Goal: Task Accomplishment & Management: Manage account settings

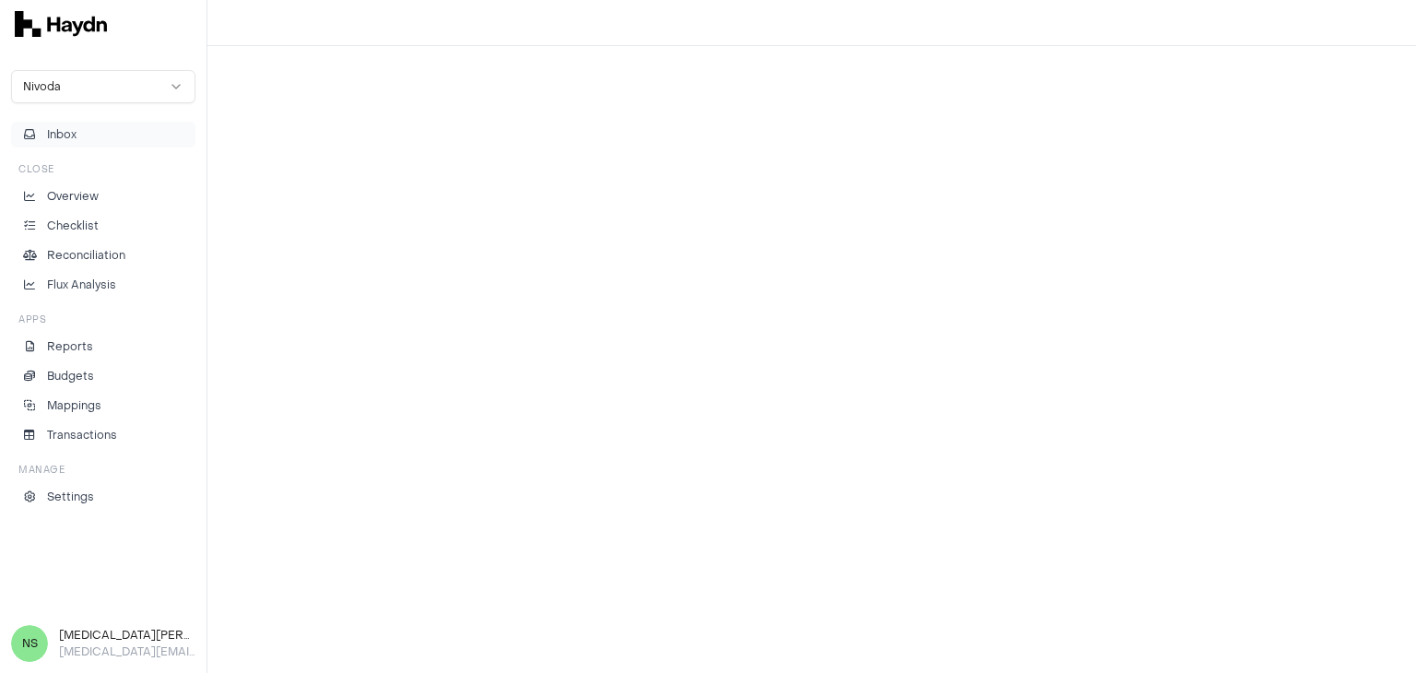
click at [121, 135] on button "Inbox" at bounding box center [103, 135] width 184 height 26
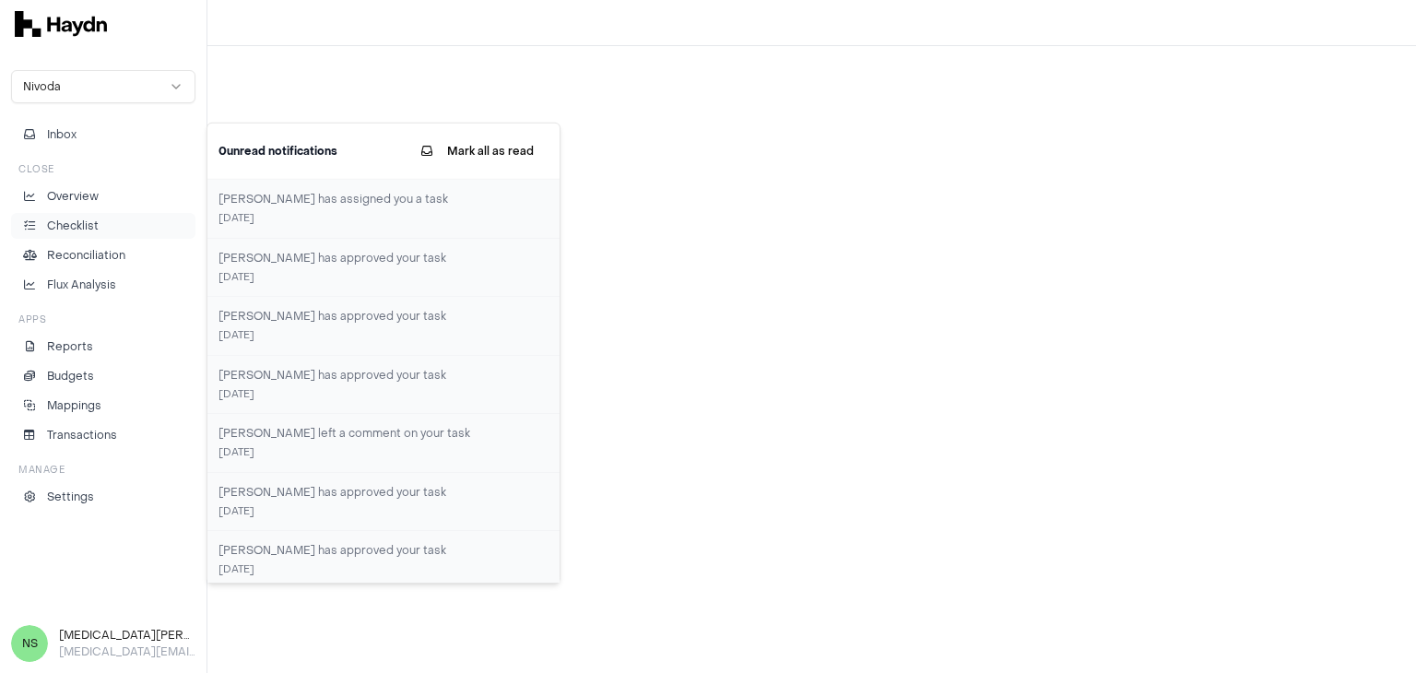
click at [100, 236] on link "Checklist" at bounding box center [103, 226] width 184 height 26
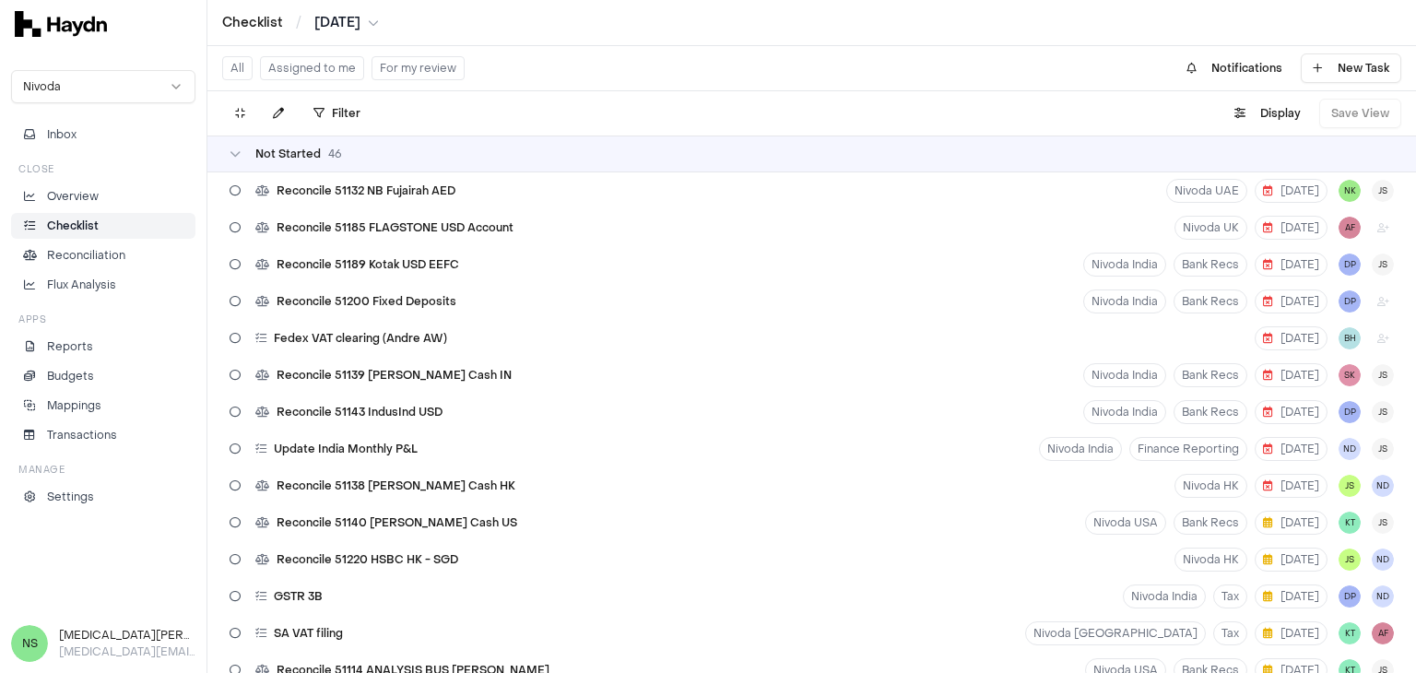
click at [299, 71] on button "Assigned to me" at bounding box center [312, 68] width 104 height 24
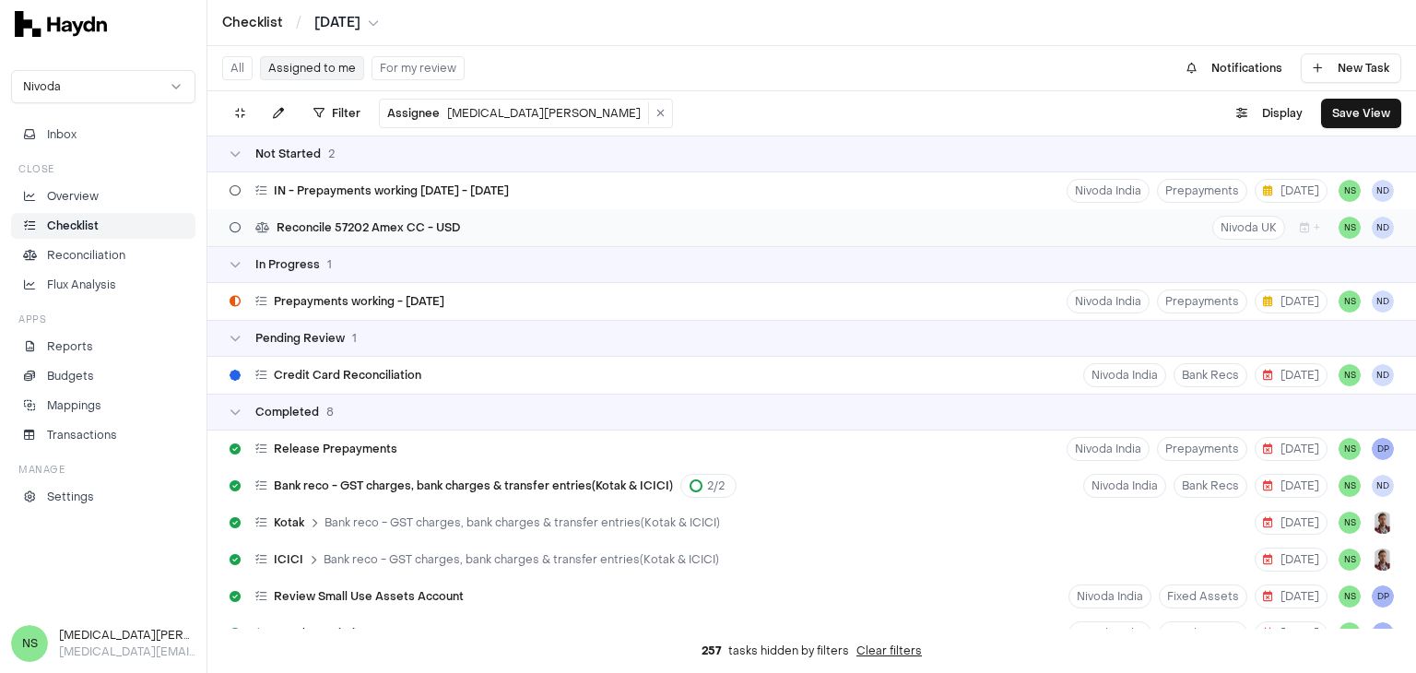
click at [478, 242] on div "Reconcile 57202 Amex CC - USD Nivoda UK + NS ND" at bounding box center [811, 227] width 1209 height 37
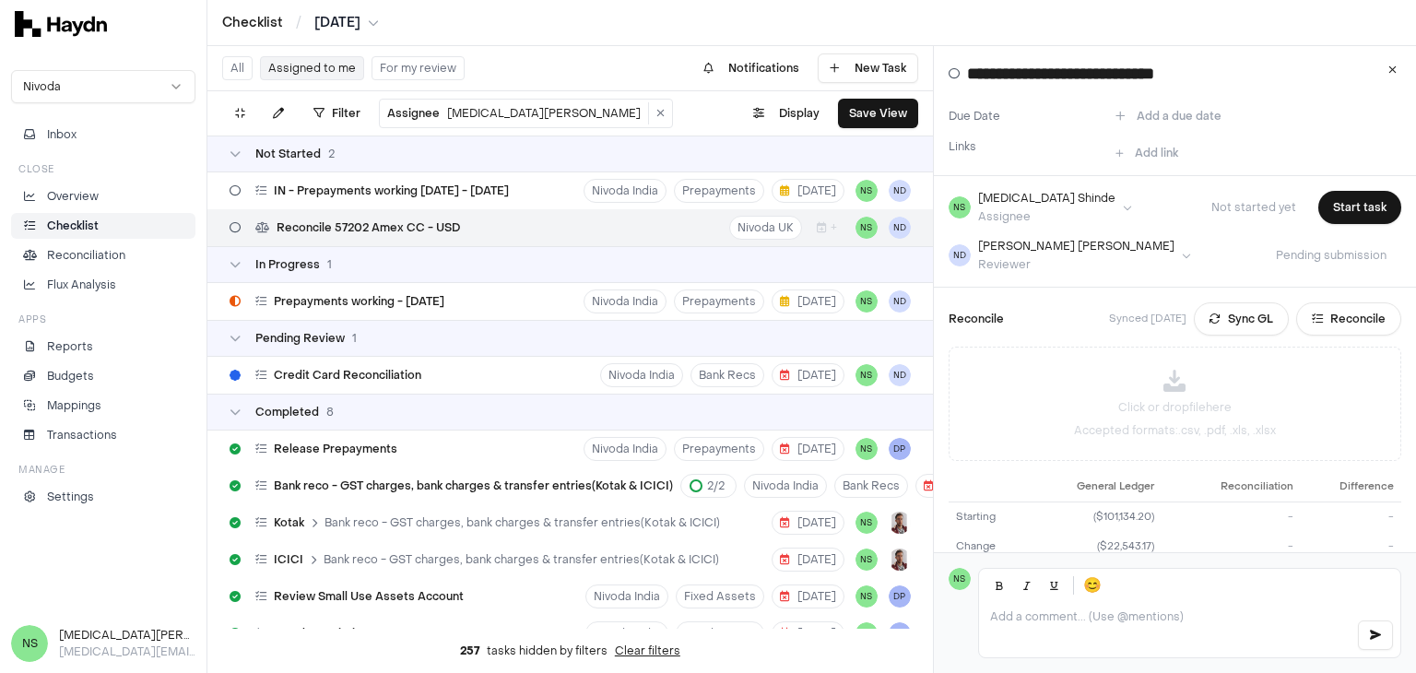
click at [1220, 323] on button "Sync GL" at bounding box center [1241, 318] width 95 height 33
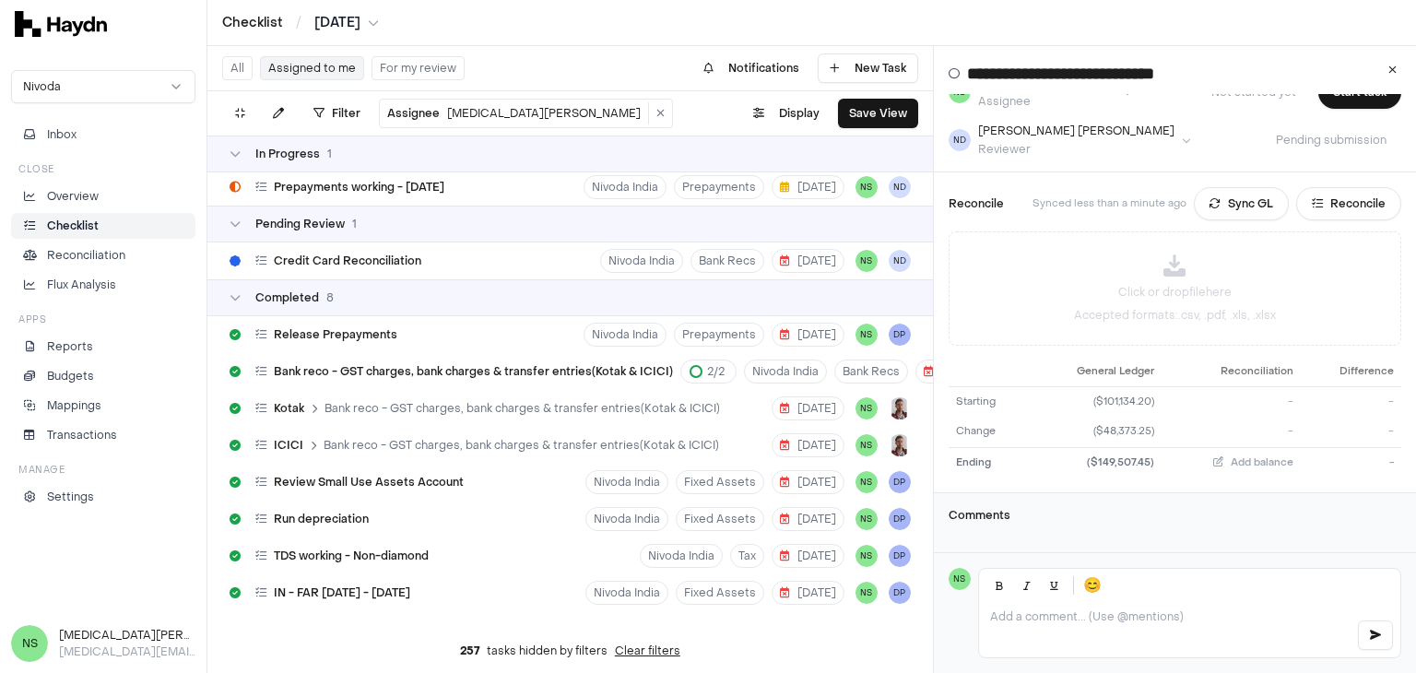
scroll to position [147, 0]
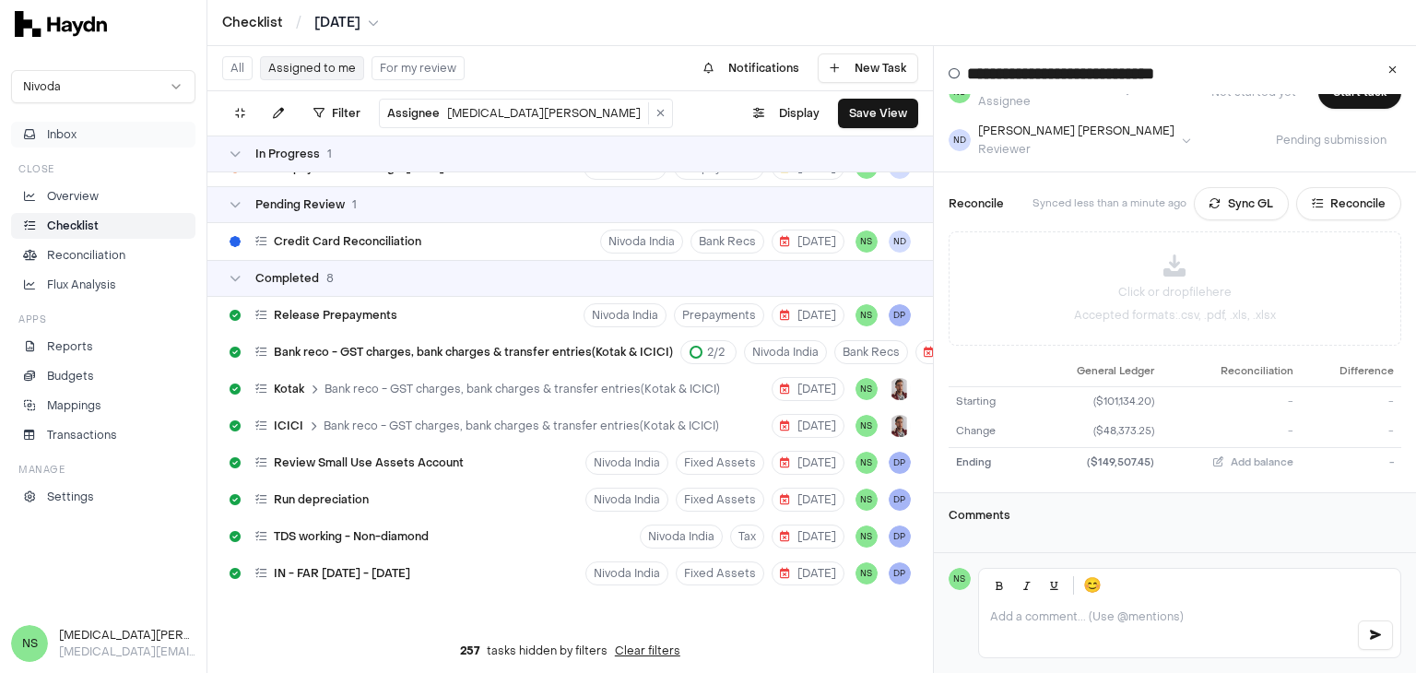
click at [68, 125] on button "Inbox" at bounding box center [103, 135] width 184 height 26
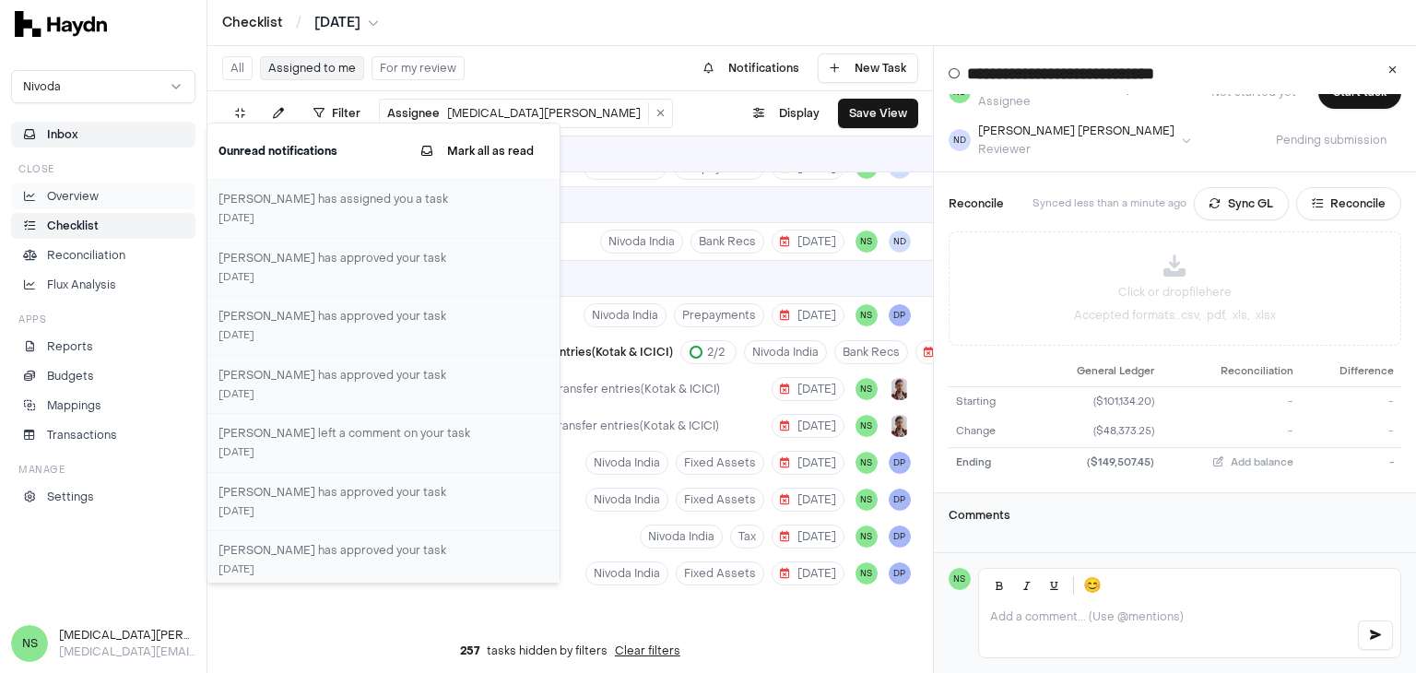
click at [63, 205] on link "Overview" at bounding box center [103, 196] width 184 height 26
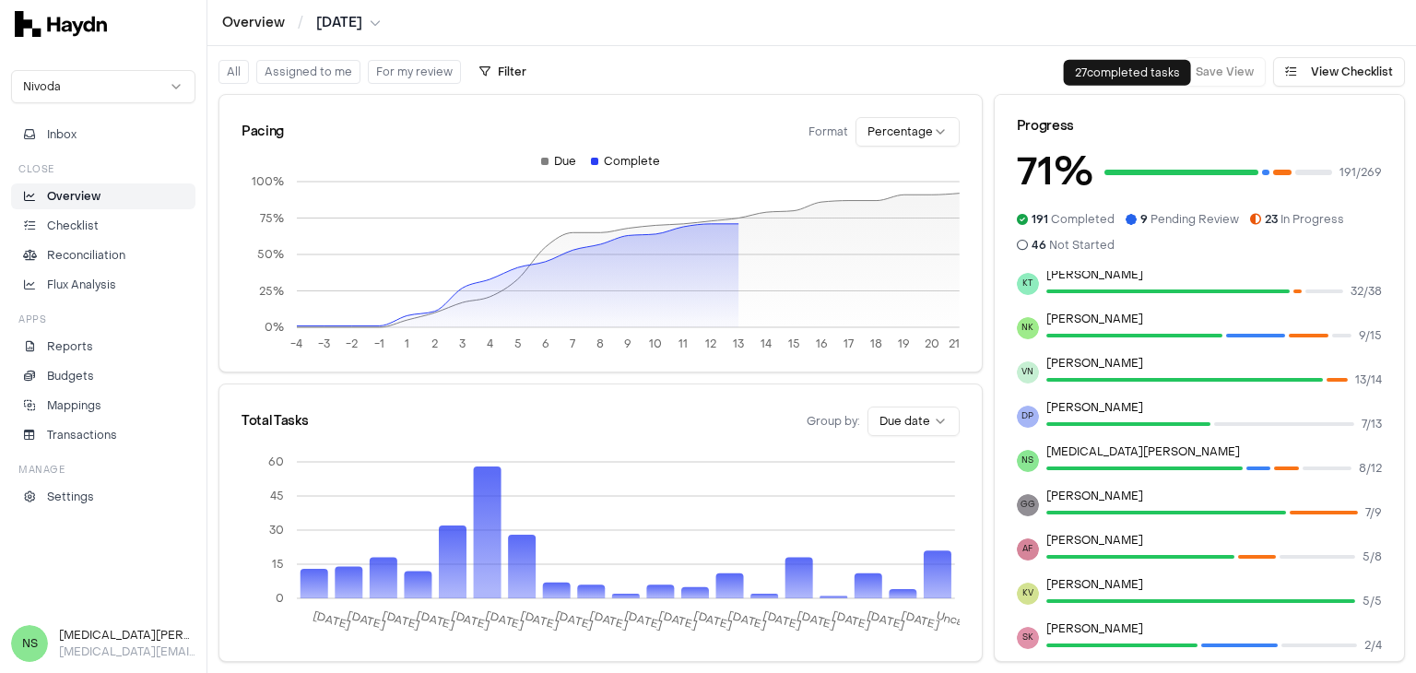
scroll to position [299, 0]
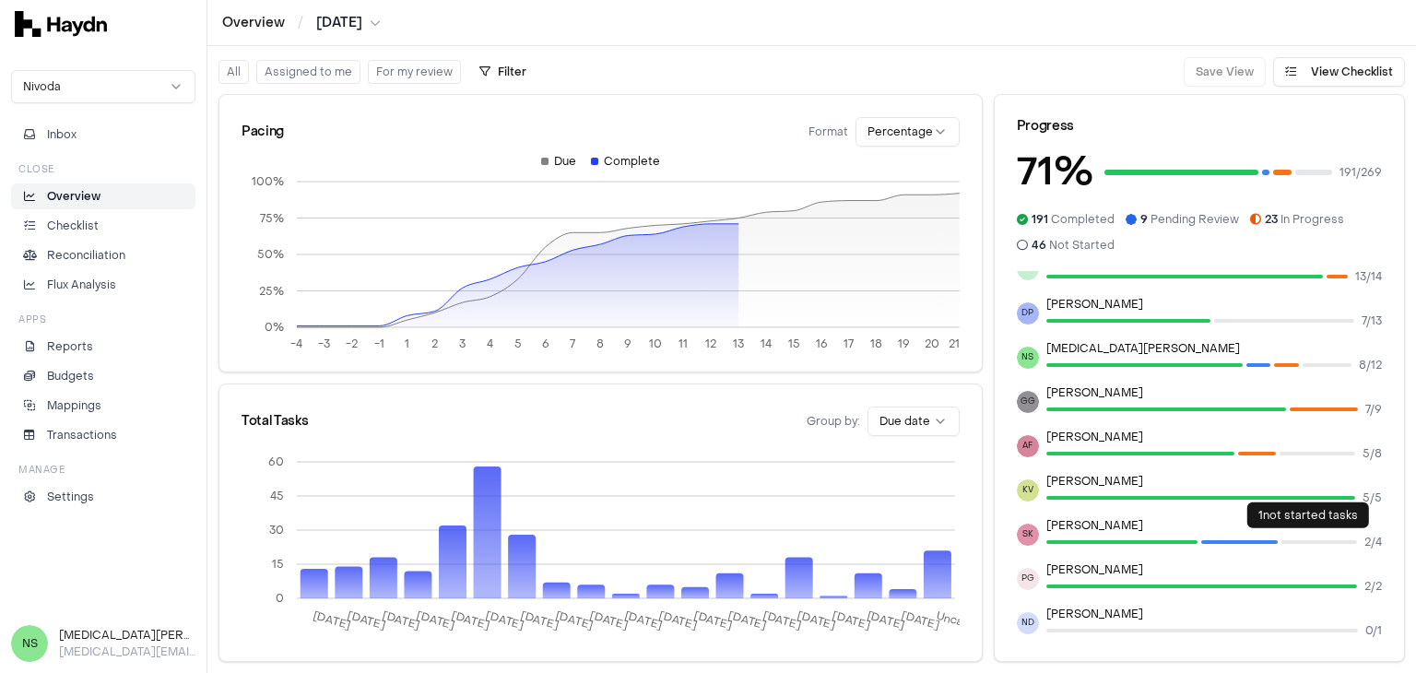
click at [1291, 540] on div at bounding box center [1319, 542] width 76 height 4
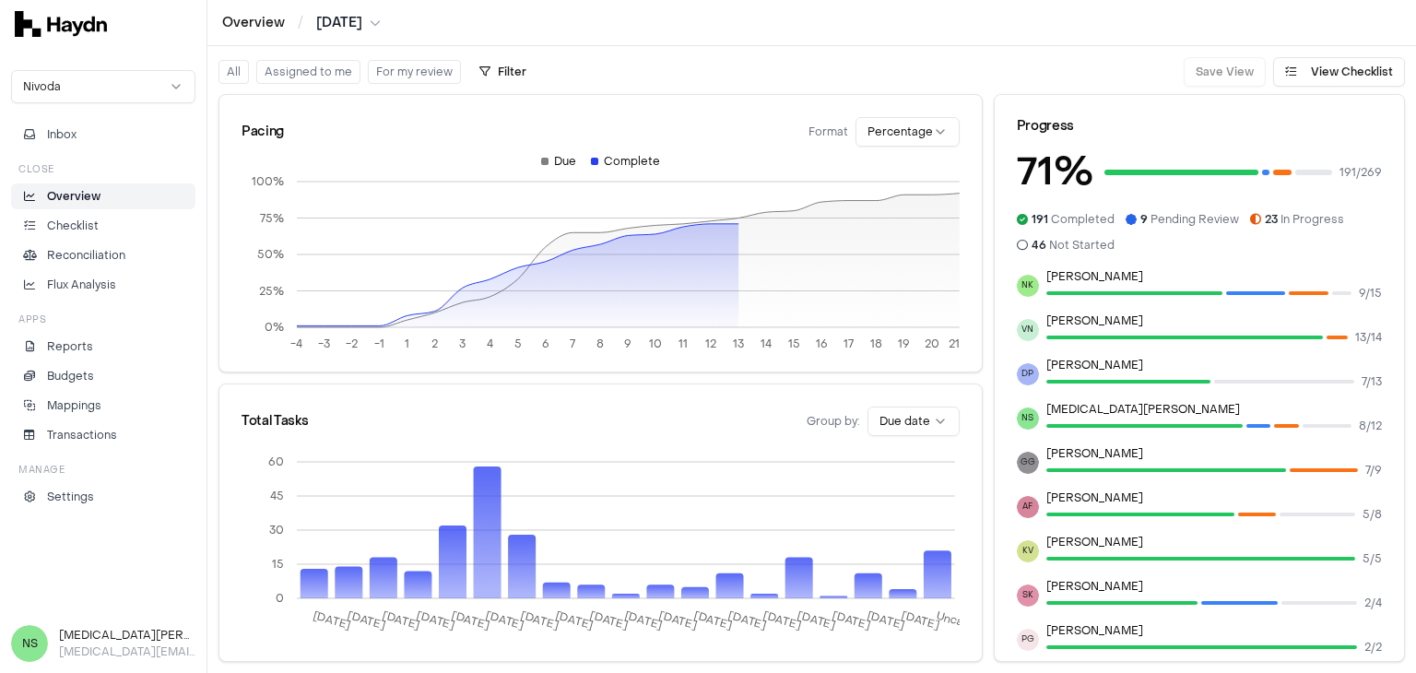
scroll to position [206, 0]
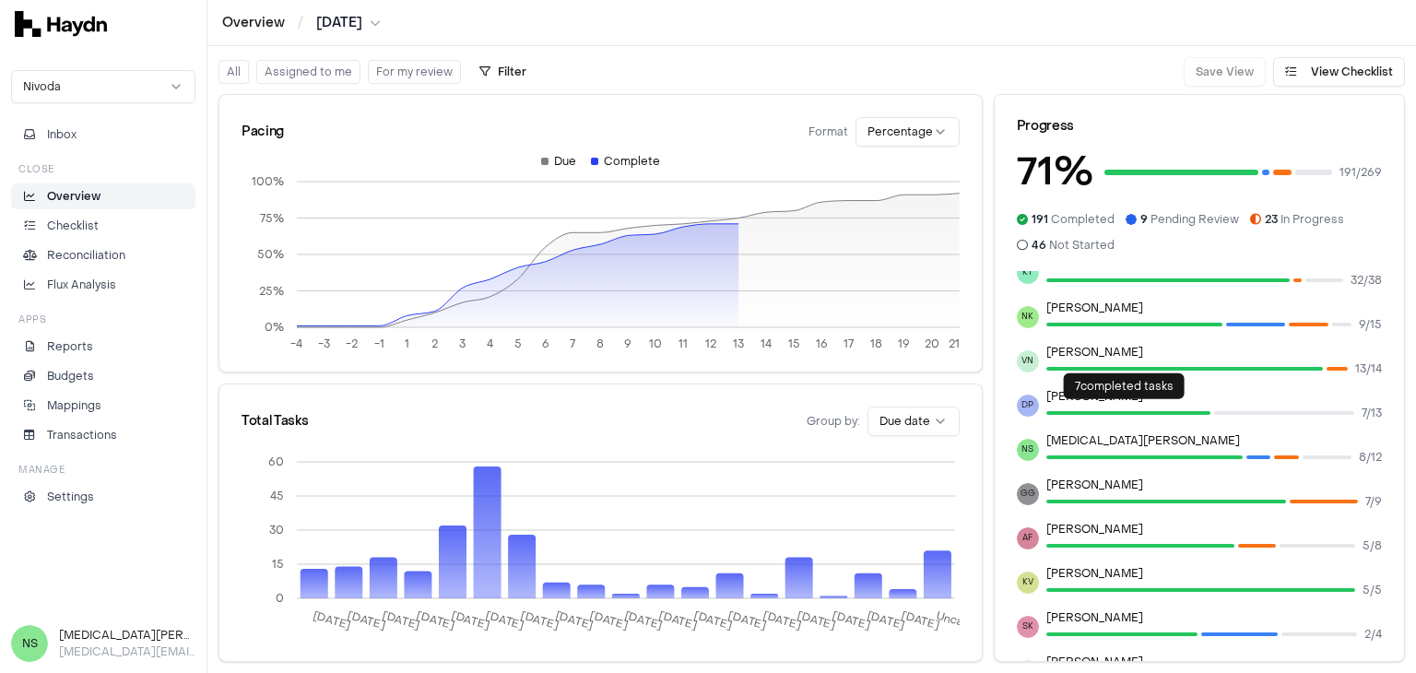
click at [1144, 411] on div at bounding box center [1128, 413] width 164 height 4
click at [328, 71] on button "Assigned to me" at bounding box center [308, 72] width 104 height 24
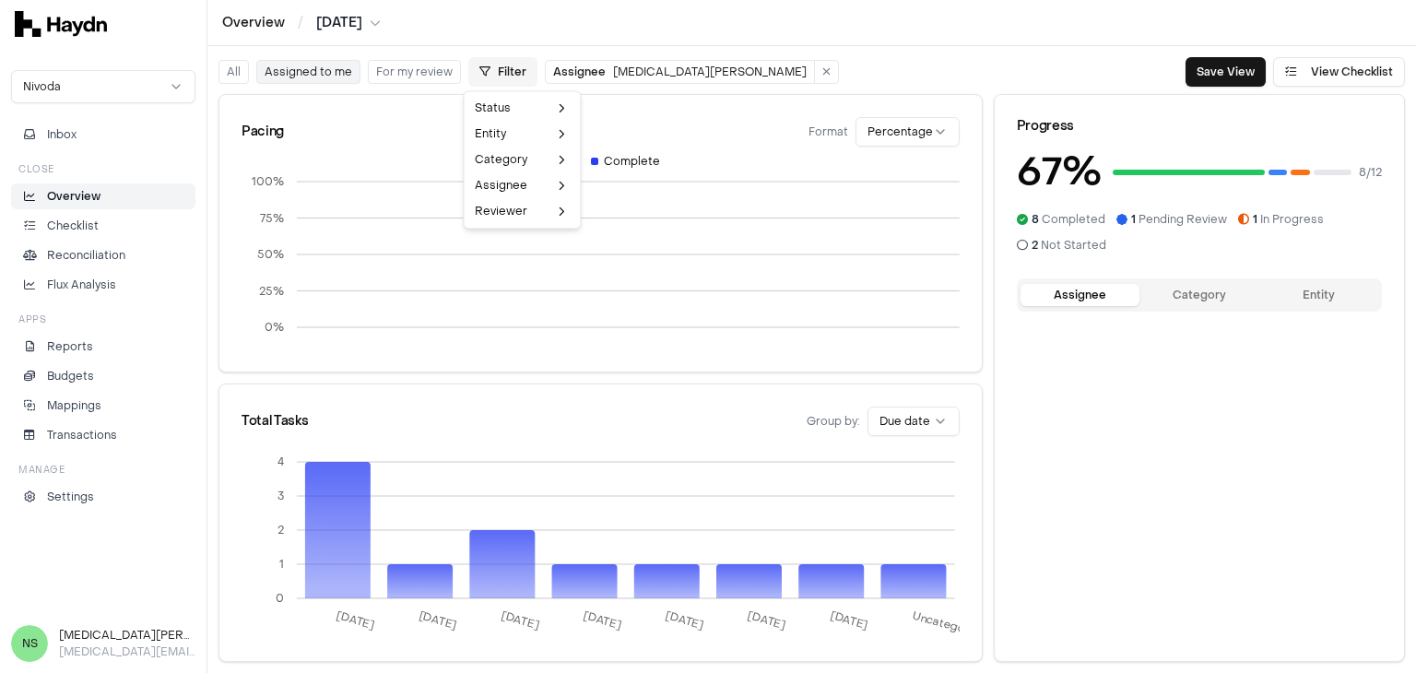
click at [505, 69] on html "Overview / [DATE] Nivoda Inbox Close Overview Checklist Reconciliation Flux Ana…" at bounding box center [708, 336] width 1416 height 673
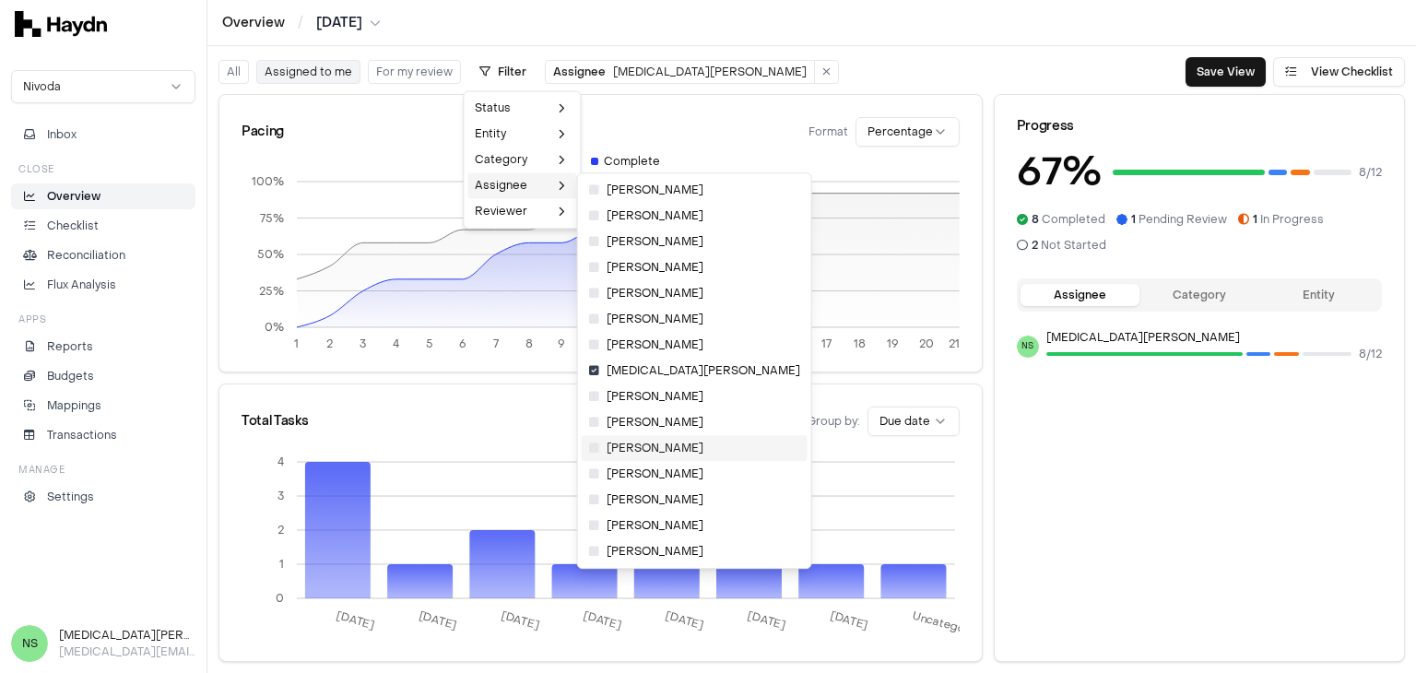
click at [596, 450] on icon at bounding box center [594, 447] width 10 height 11
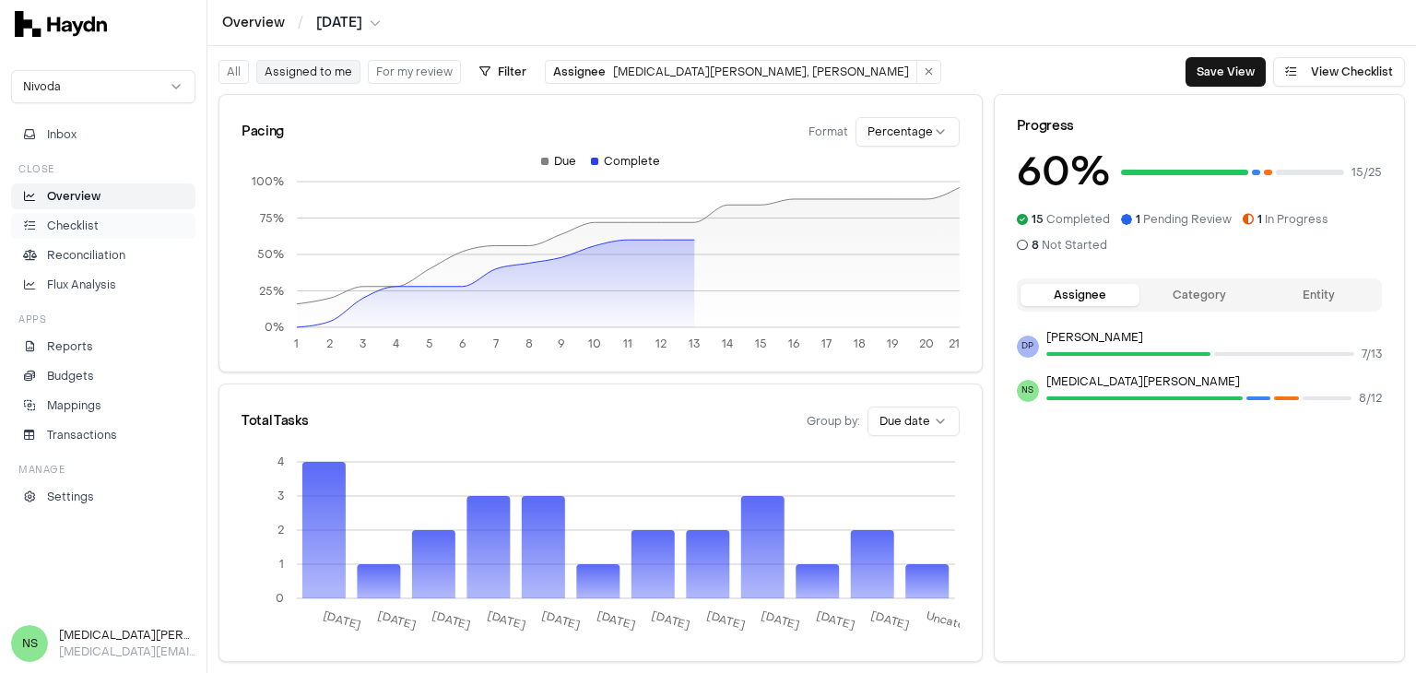
click at [92, 231] on p "Checklist" at bounding box center [73, 226] width 52 height 17
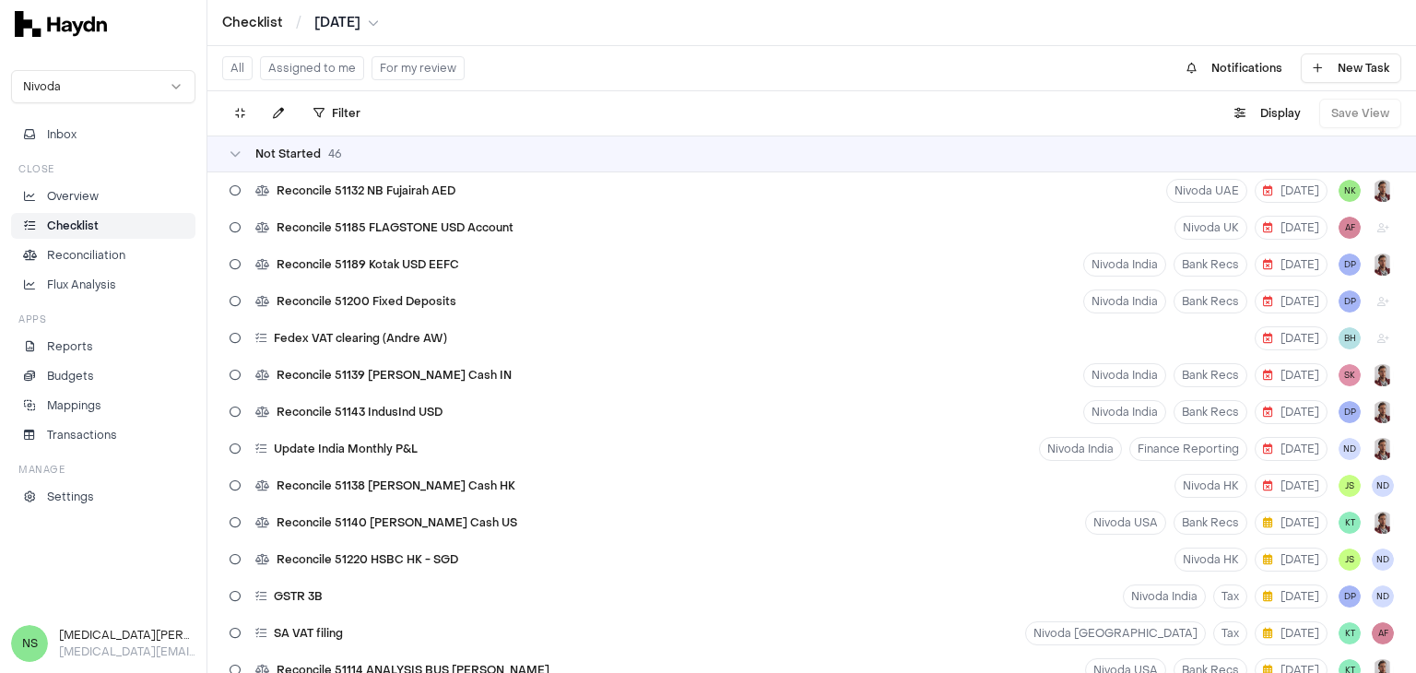
click at [310, 69] on button "Assigned to me" at bounding box center [312, 68] width 104 height 24
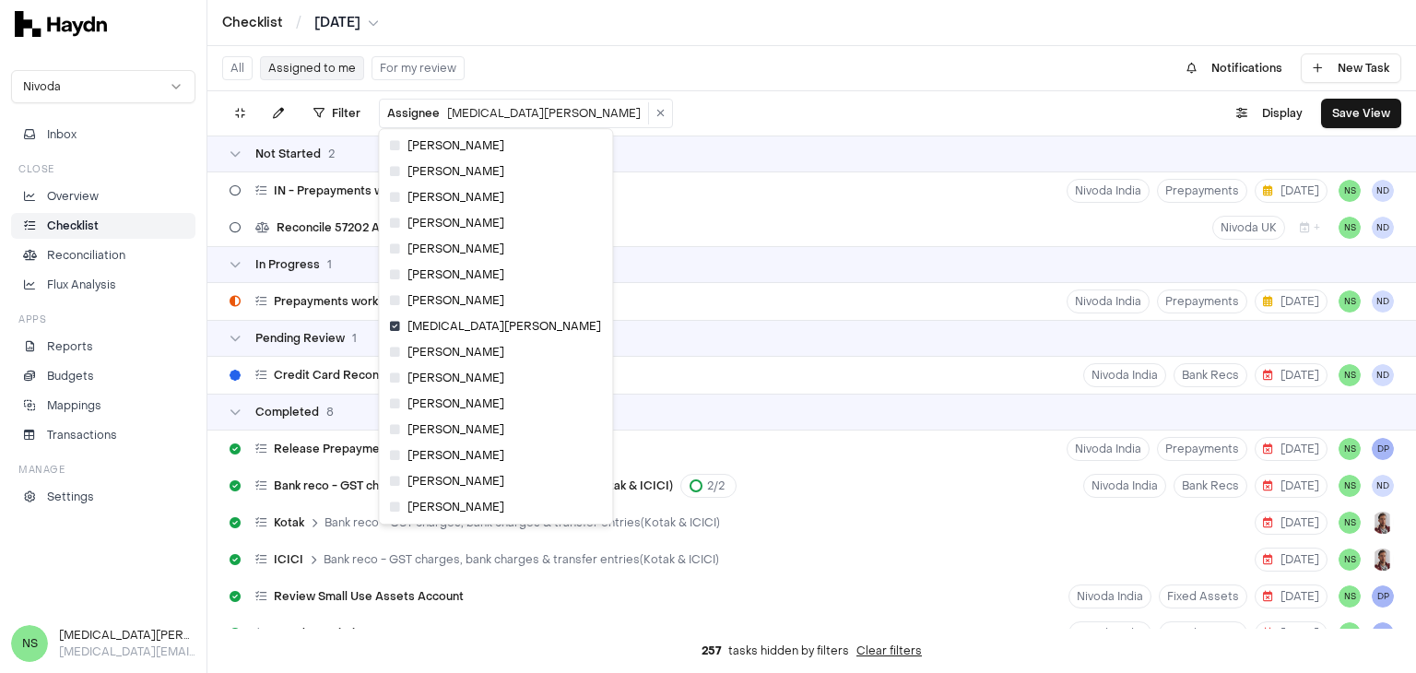
click at [449, 123] on html "Checklist / [DATE] Nivoda Inbox Close Overview Checklist Reconciliation Flux An…" at bounding box center [708, 336] width 1416 height 673
click at [398, 407] on icon at bounding box center [395, 403] width 10 height 11
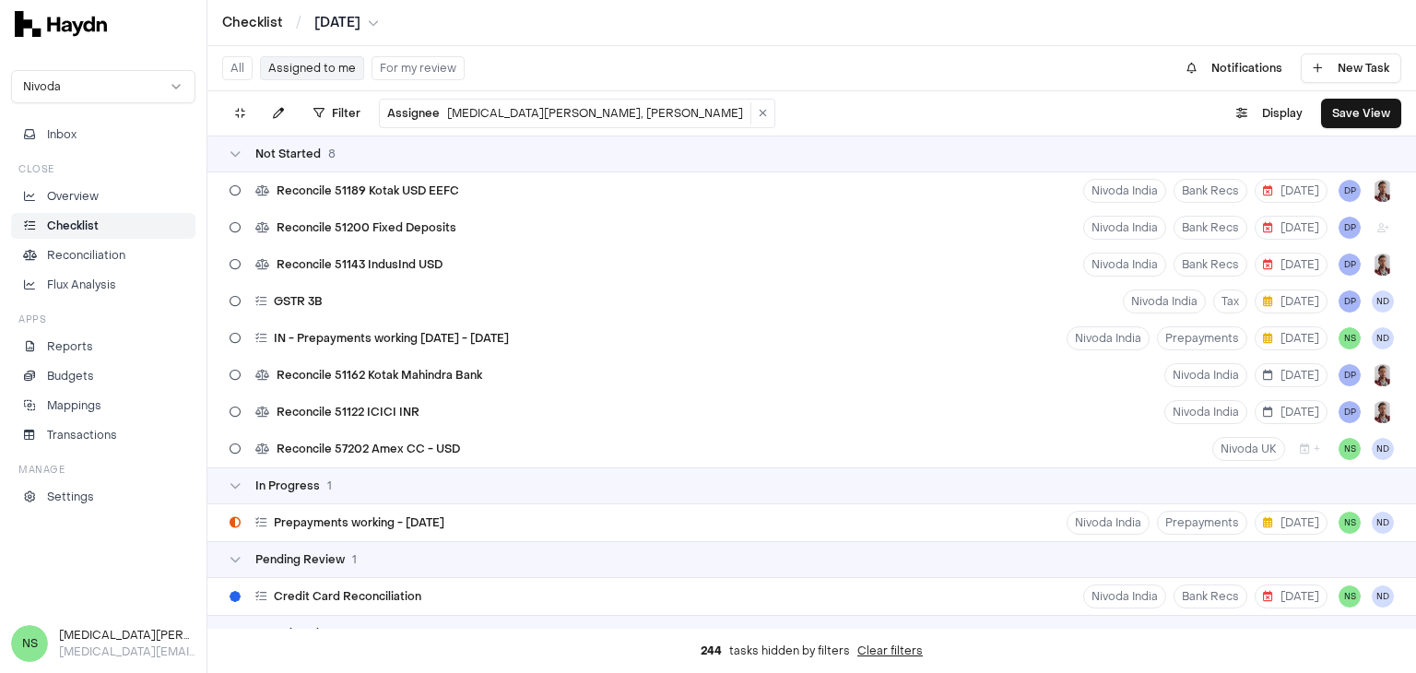
click at [412, 108] on html "Checklist / [DATE] Nivoda Inbox Close Overview Checklist Reconciliation Flux An…" at bounding box center [708, 336] width 1416 height 673
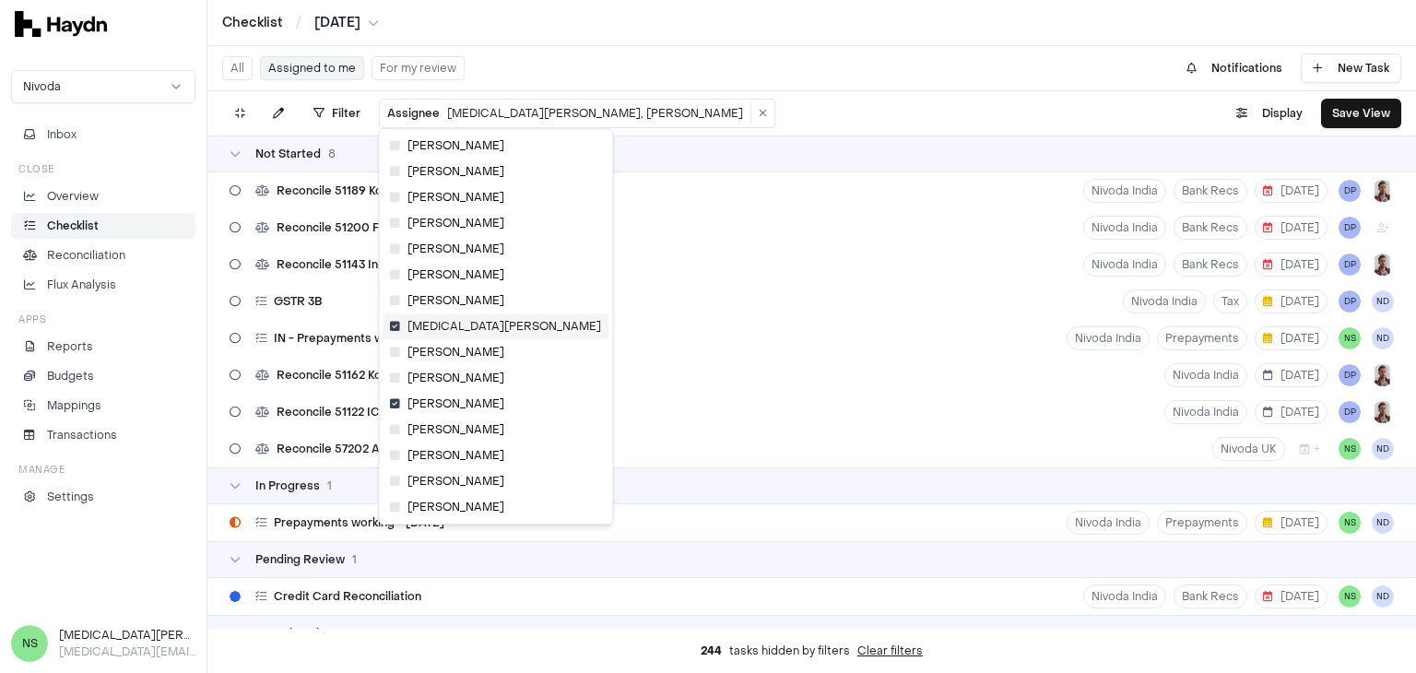
click at [396, 324] on icon at bounding box center [395, 326] width 10 height 11
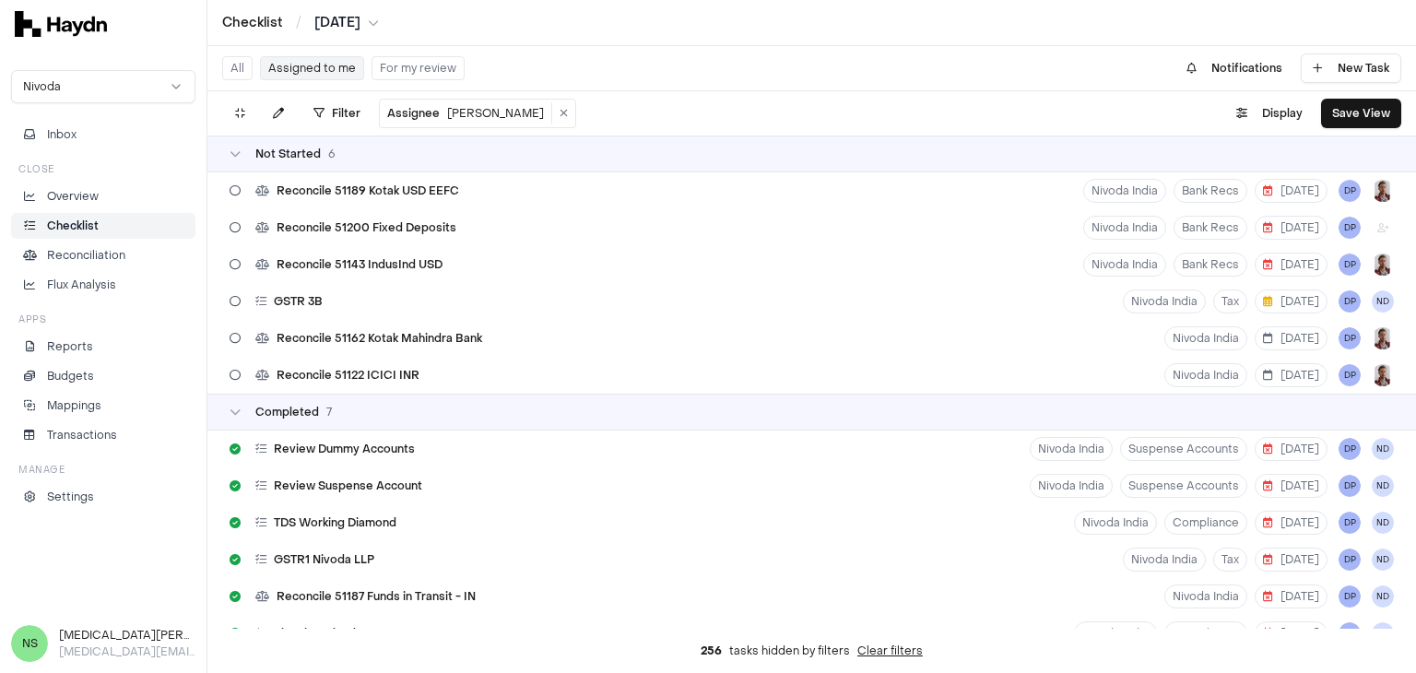
click at [397, 115] on html "Checklist / [DATE] Nivoda Inbox Close Overview Checklist Reconciliation Flux An…" at bounding box center [708, 336] width 1416 height 673
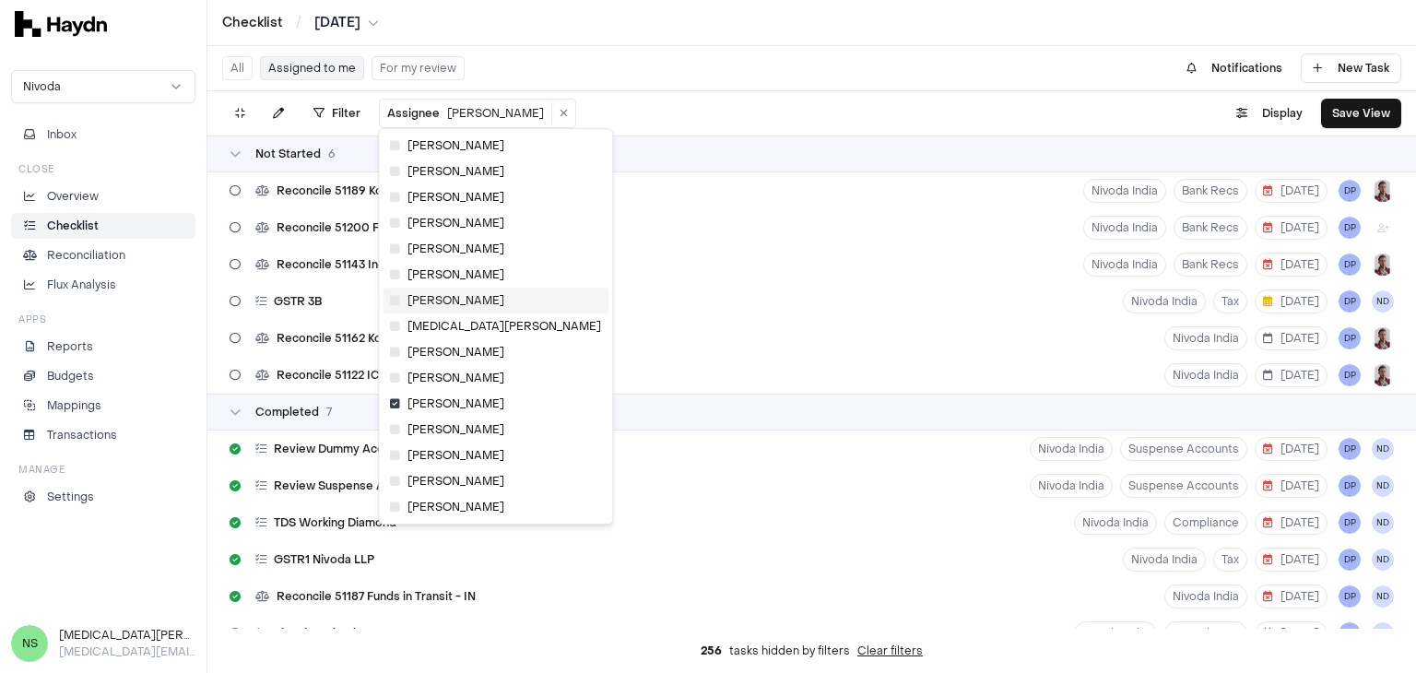
click at [398, 296] on icon at bounding box center [395, 300] width 10 height 11
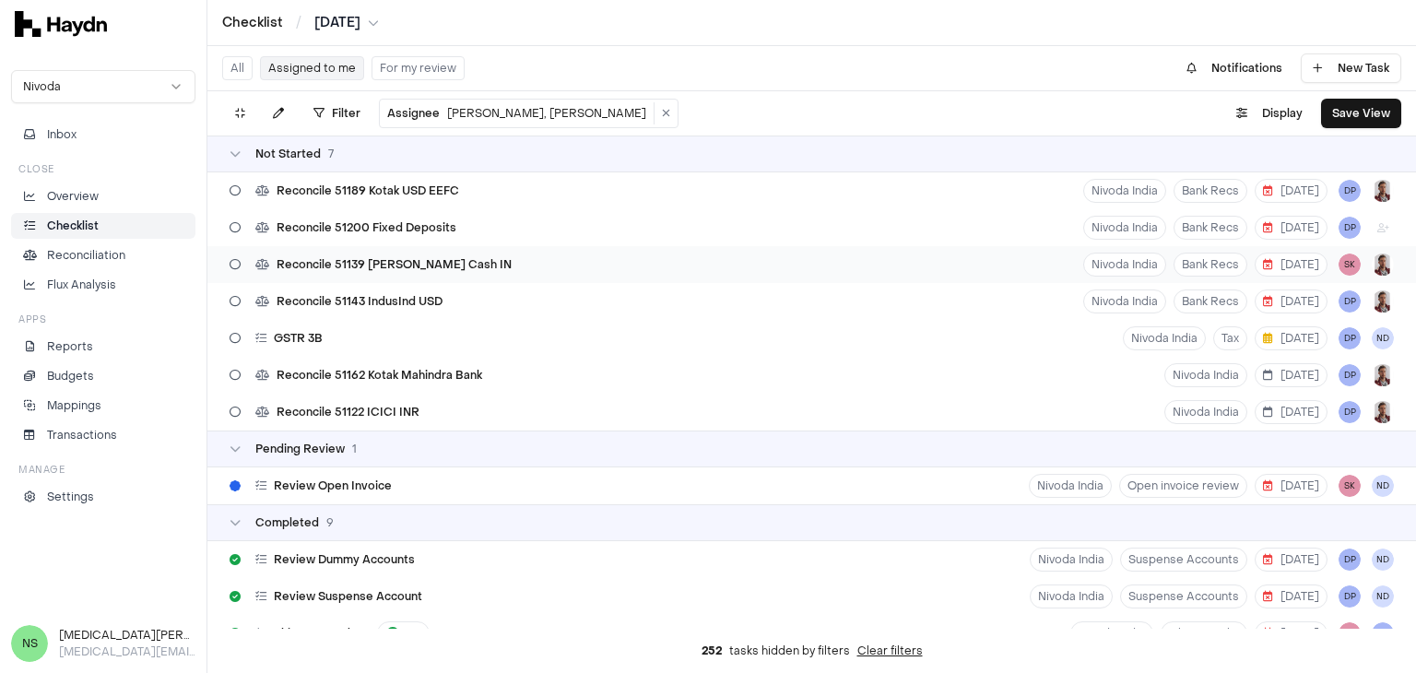
click at [566, 277] on div "Reconcile 51139 [PERSON_NAME] Cash IN Nivoda India Bank Recs [DATE] SK" at bounding box center [811, 264] width 1209 height 37
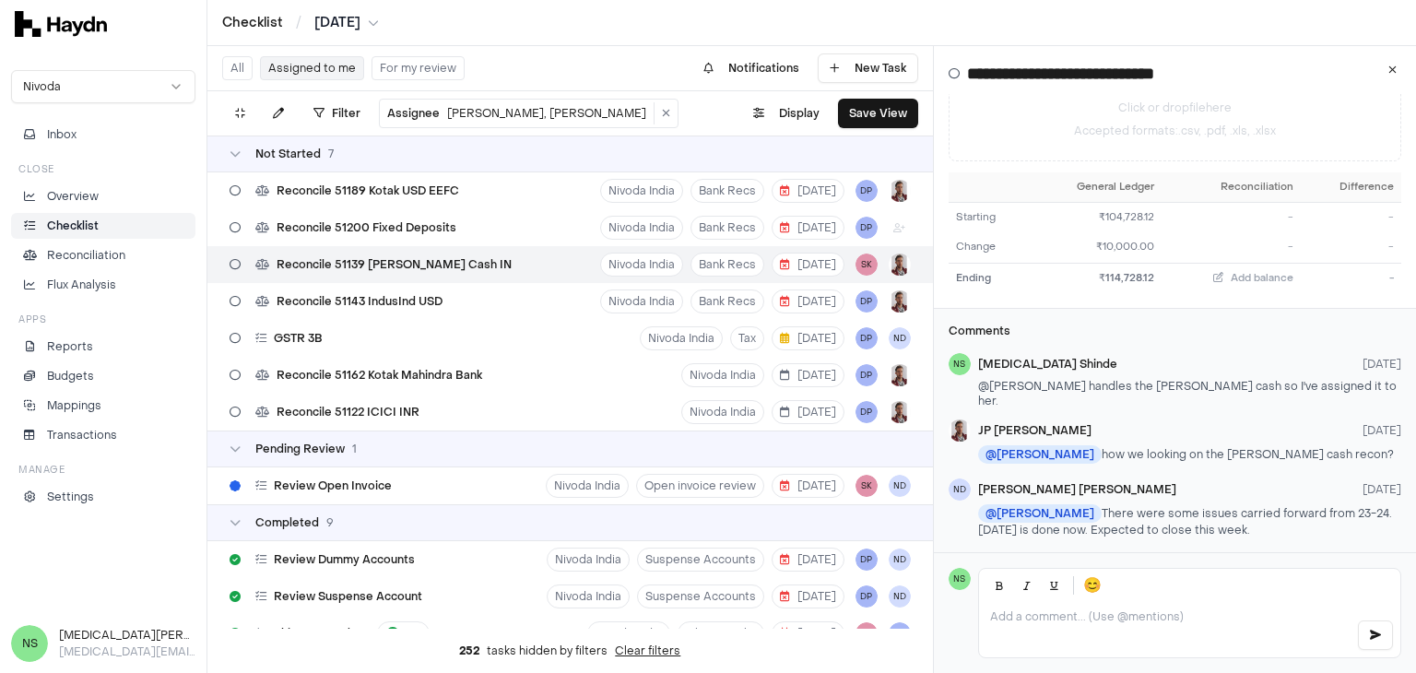
scroll to position [295, 0]
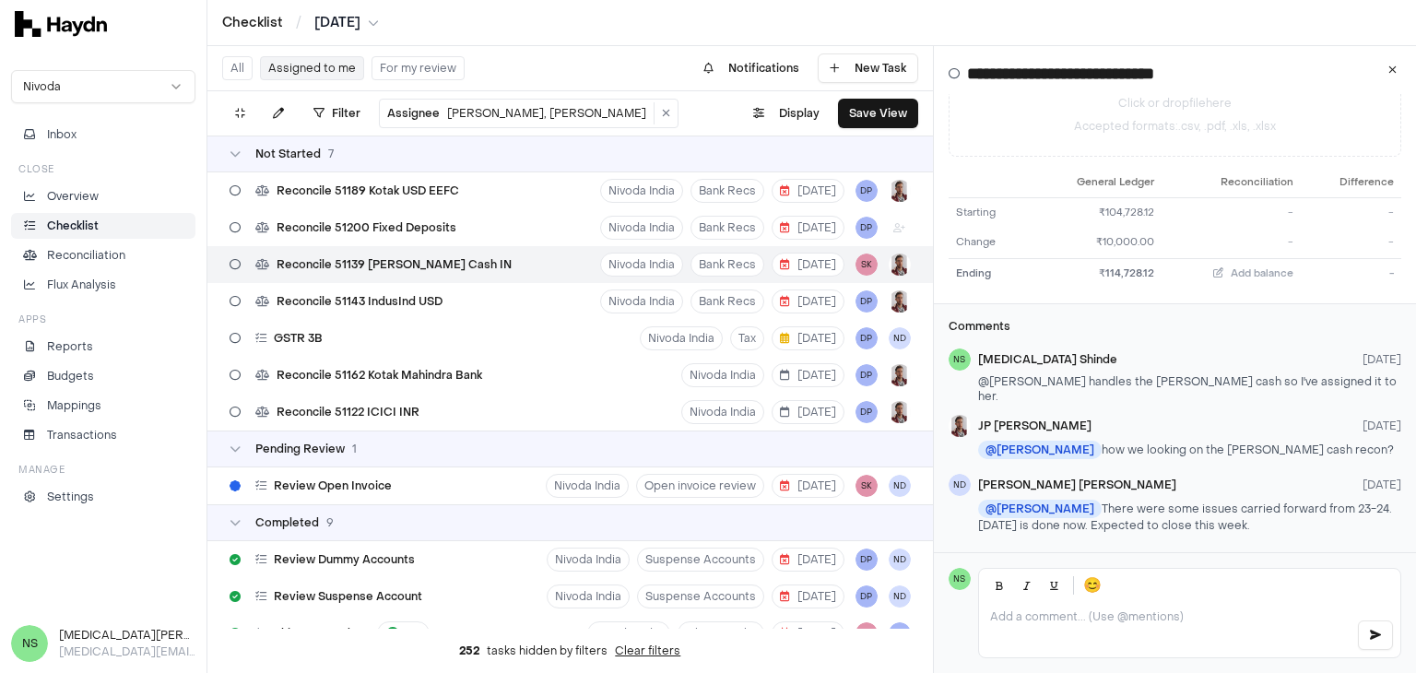
click at [330, 74] on button "Assigned to me" at bounding box center [312, 68] width 104 height 24
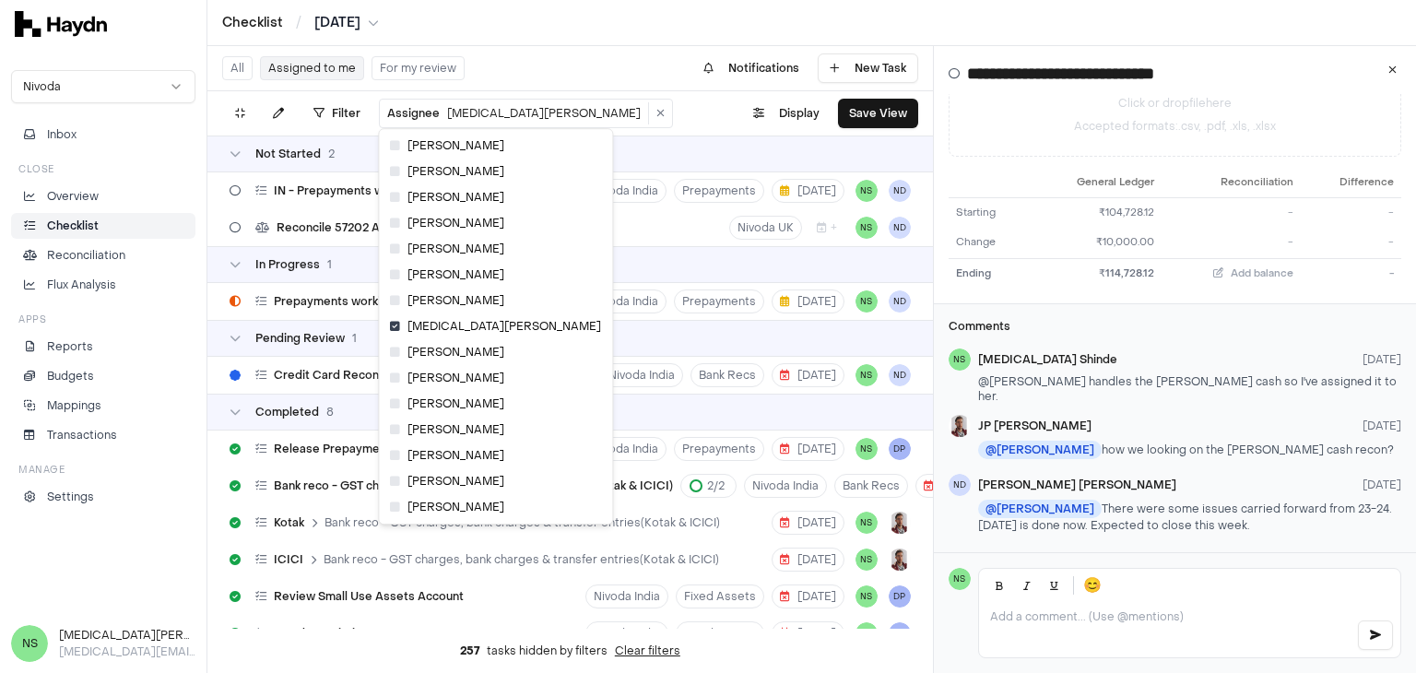
click at [413, 112] on html "Checklist / [DATE] Nivoda Inbox Close Overview Checklist Reconciliation Flux An…" at bounding box center [708, 336] width 1416 height 673
click at [397, 201] on icon at bounding box center [395, 197] width 10 height 11
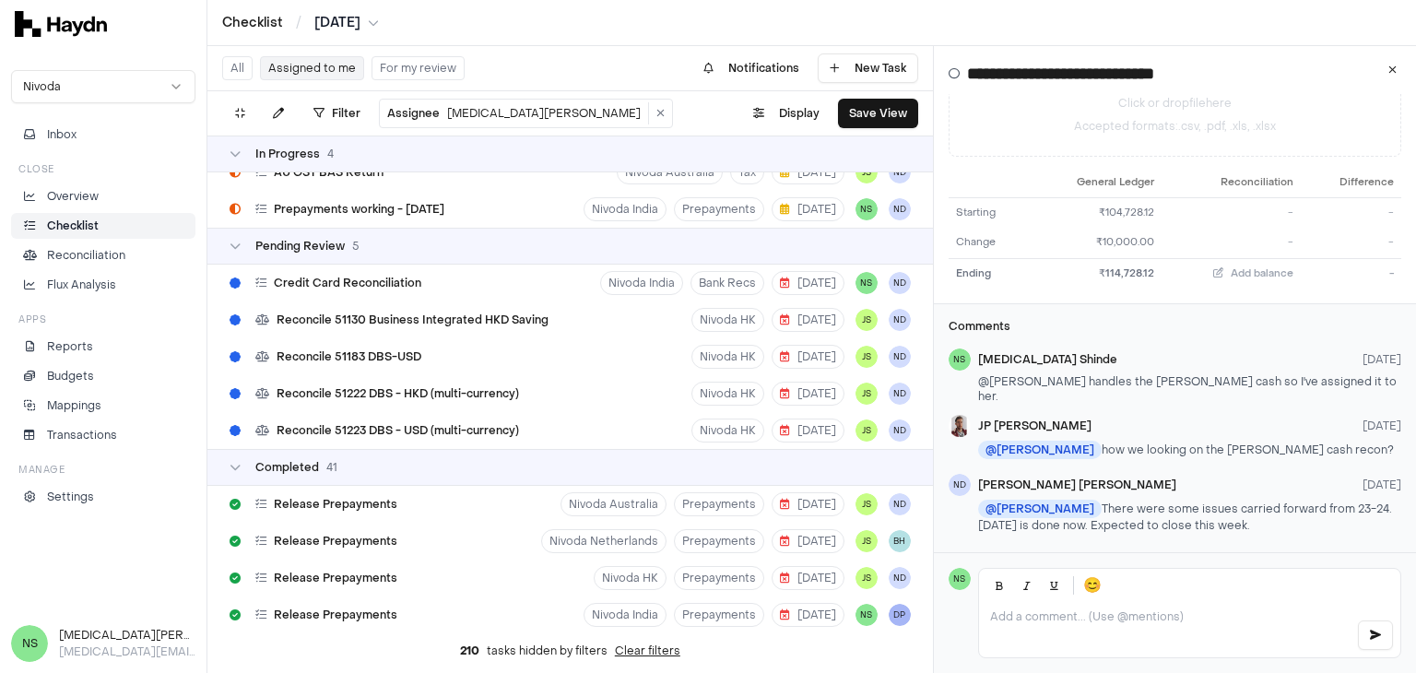
scroll to position [277, 0]
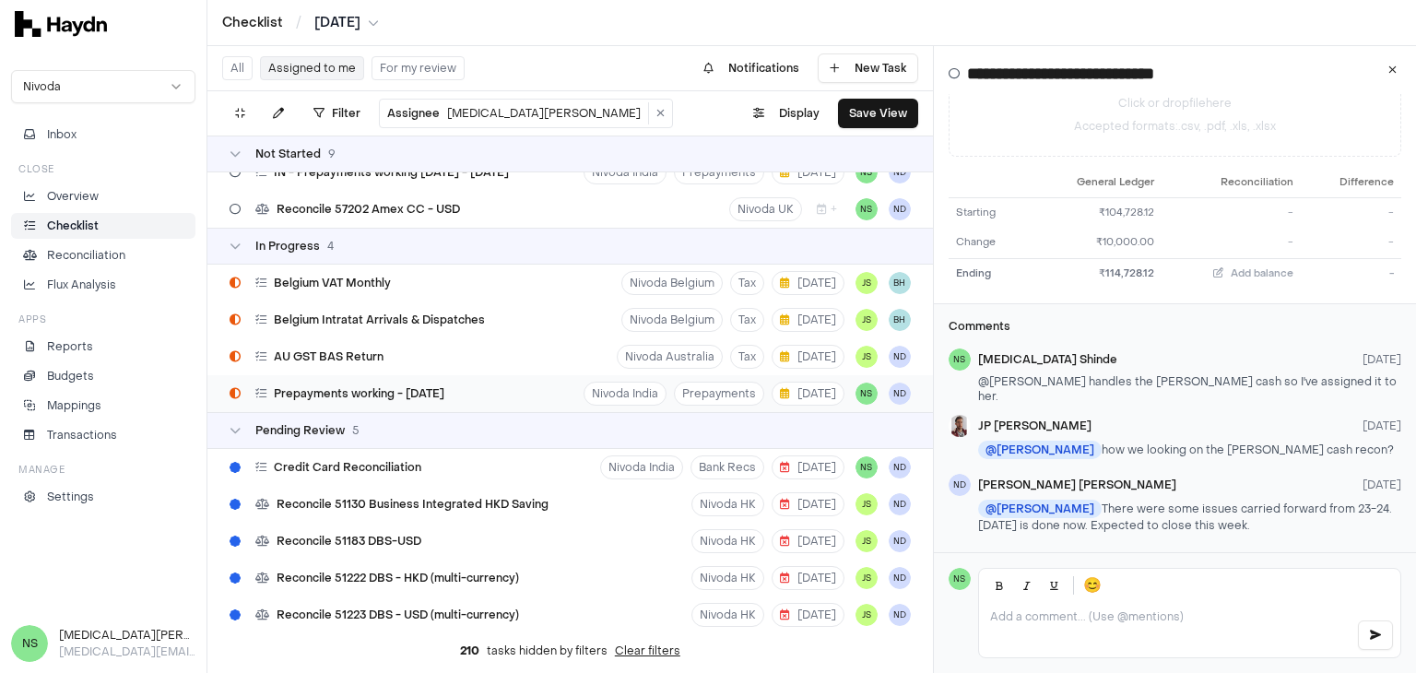
click at [415, 398] on span "Prepayments working - [DATE]" at bounding box center [359, 393] width 171 height 15
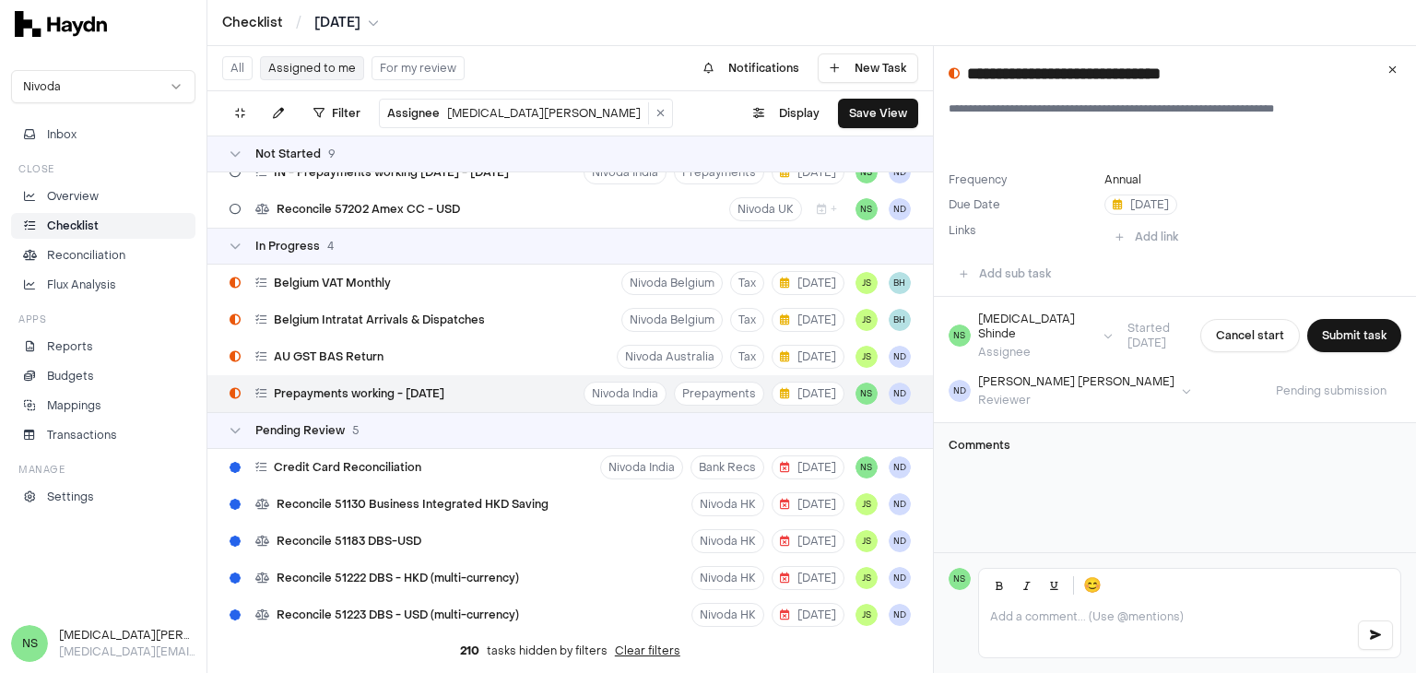
click at [999, 113] on textarea "**********" at bounding box center [1168, 130] width 439 height 59
click at [1200, 112] on textarea "**********" at bounding box center [1168, 130] width 439 height 59
click at [1207, 118] on textarea "**********" at bounding box center [1168, 130] width 439 height 59
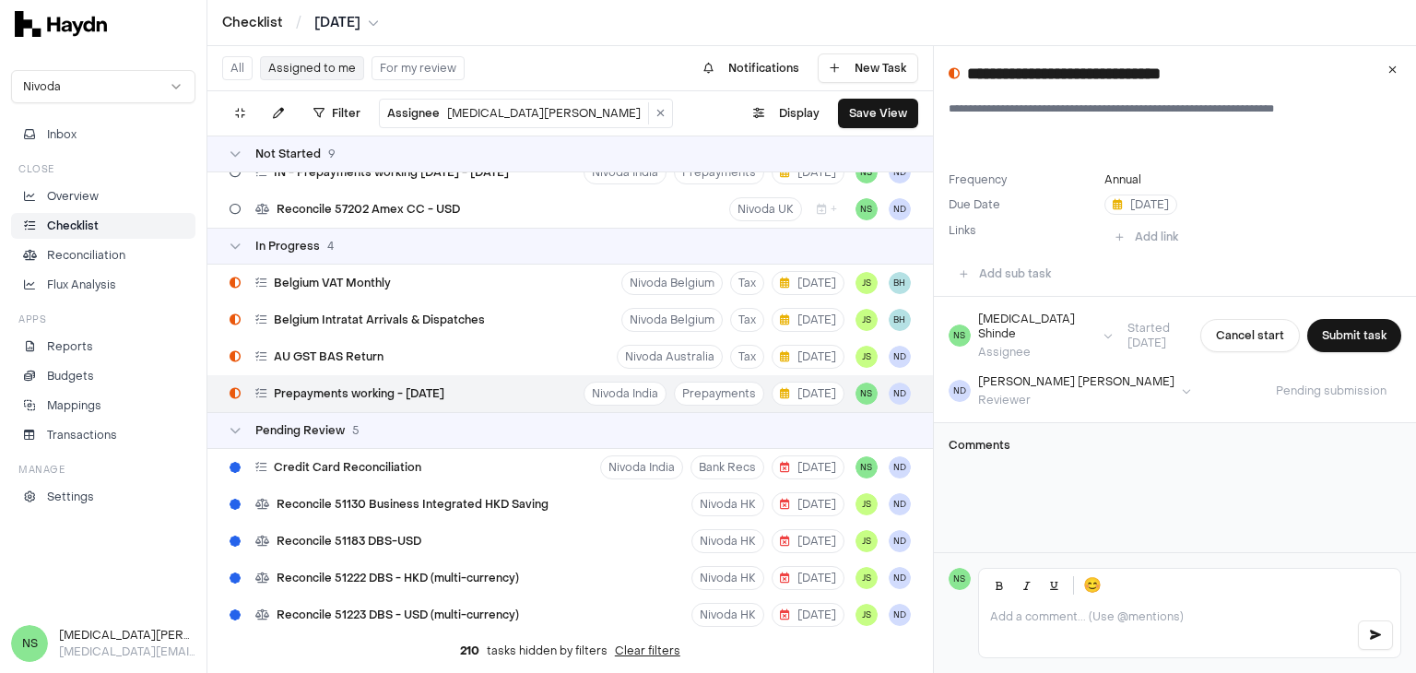
click at [1207, 118] on textarea "**********" at bounding box center [1168, 130] width 439 height 59
click at [1147, 102] on textarea "**********" at bounding box center [1168, 130] width 439 height 59
click at [1115, 182] on button "Annual" at bounding box center [1122, 179] width 37 height 15
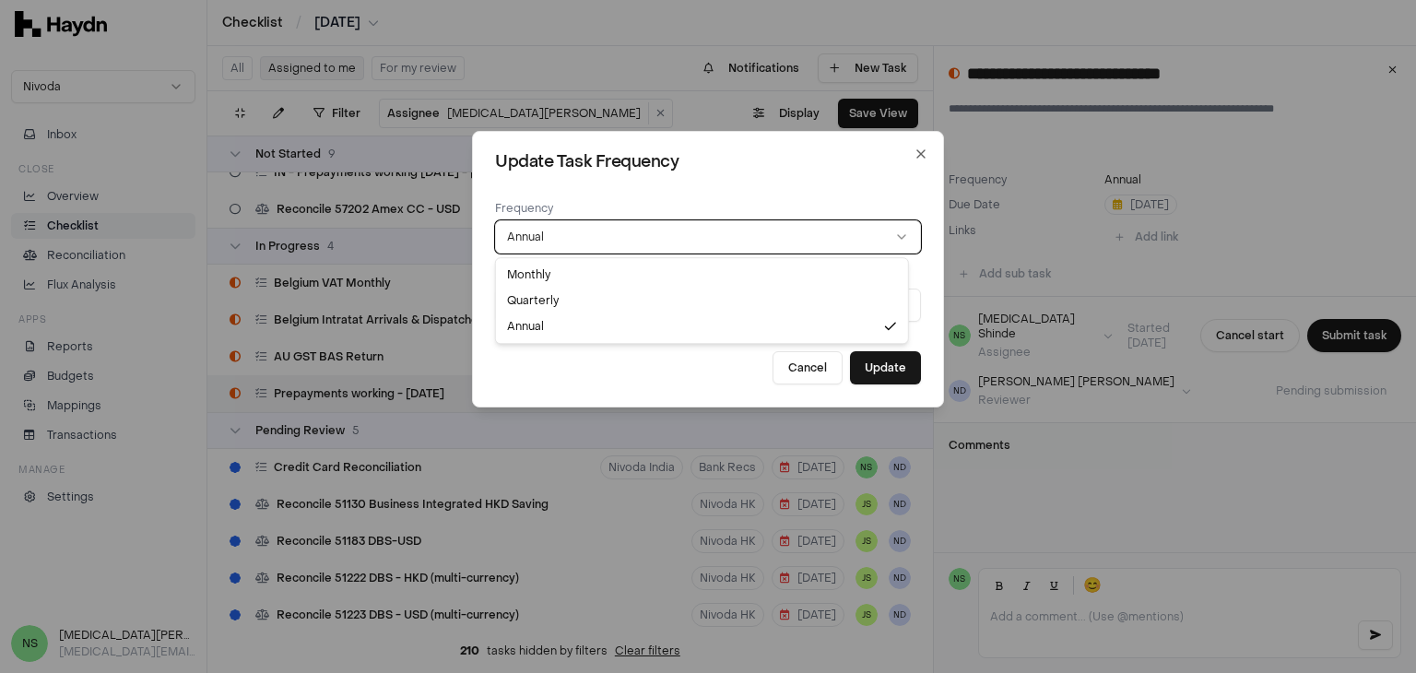
click at [572, 235] on button "Annual" at bounding box center [708, 236] width 426 height 33
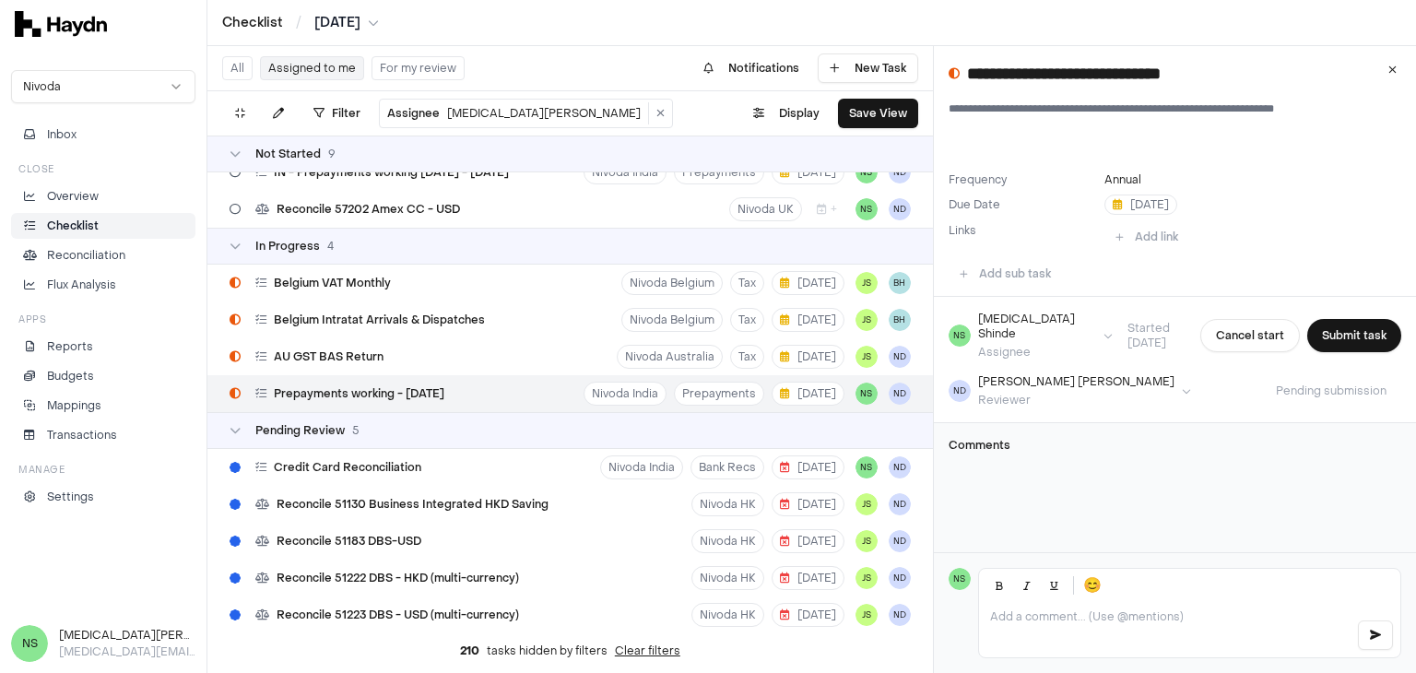
click at [1173, 67] on html "Checklist / [DATE] Nivoda Inbox Close Overview Checklist Reconciliation Flux An…" at bounding box center [708, 336] width 1416 height 673
click at [1165, 75] on html "Checklist / [DATE] Nivoda Inbox Close Overview Checklist Reconciliation Flux An…" at bounding box center [708, 336] width 1416 height 673
click at [1081, 81] on html "Checklist / [DATE] Nivoda Inbox Close Overview Checklist Reconciliation Flux An…" at bounding box center [708, 336] width 1416 height 673
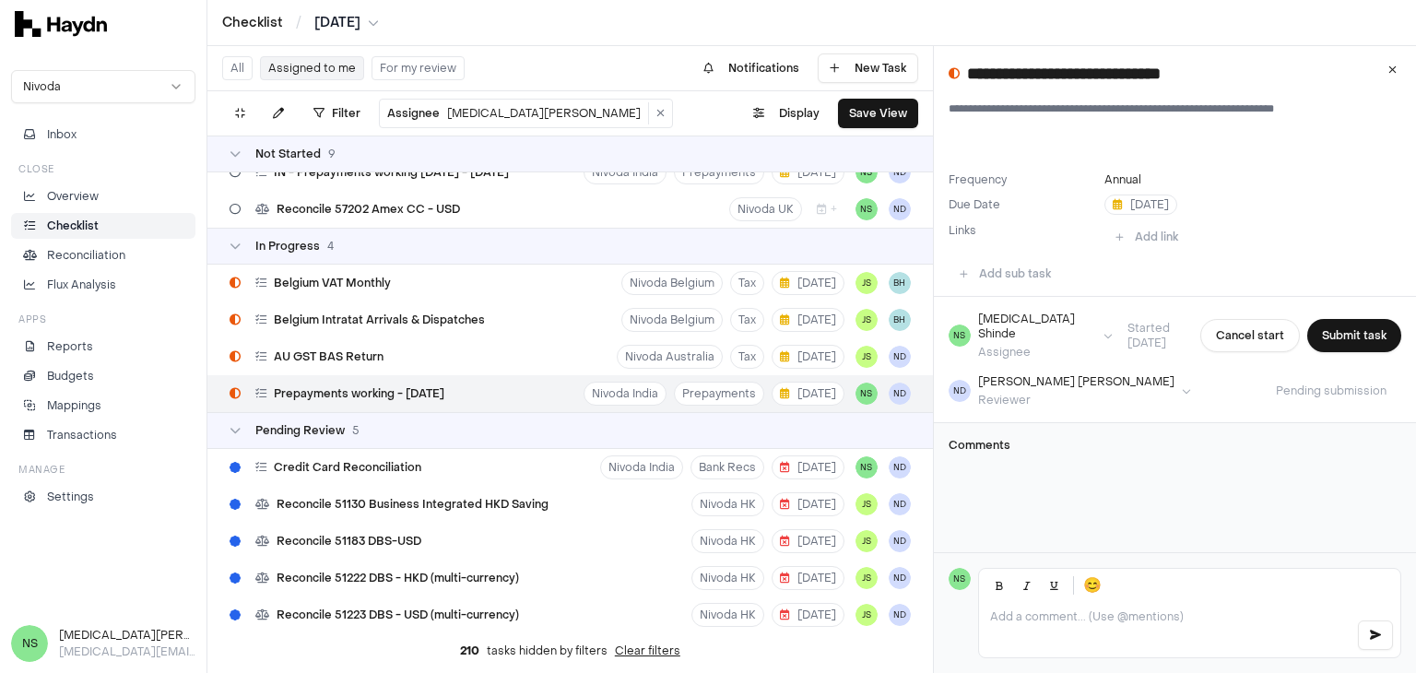
click at [1092, 141] on html "Checklist / [DATE] Nivoda Inbox Close Overview Checklist Reconciliation Flux An…" at bounding box center [708, 336] width 1416 height 673
click at [1123, 203] on html "Checklist / [DATE] Nivoda Inbox Close Overview Checklist Reconciliation Flux An…" at bounding box center [708, 336] width 1416 height 673
click at [1127, 208] on html "Checklist / [DATE] Nivoda Inbox Close Overview Checklist Reconciliation Flux An…" at bounding box center [708, 336] width 1416 height 673
click at [1025, 240] on html "Checklist / [DATE] Nivoda Inbox Close Overview Checklist Reconciliation Flux An…" at bounding box center [708, 336] width 1416 height 673
click at [1117, 205] on html "Checklist / [DATE] Nivoda Inbox Close Overview Checklist Reconciliation Flux An…" at bounding box center [708, 336] width 1416 height 673
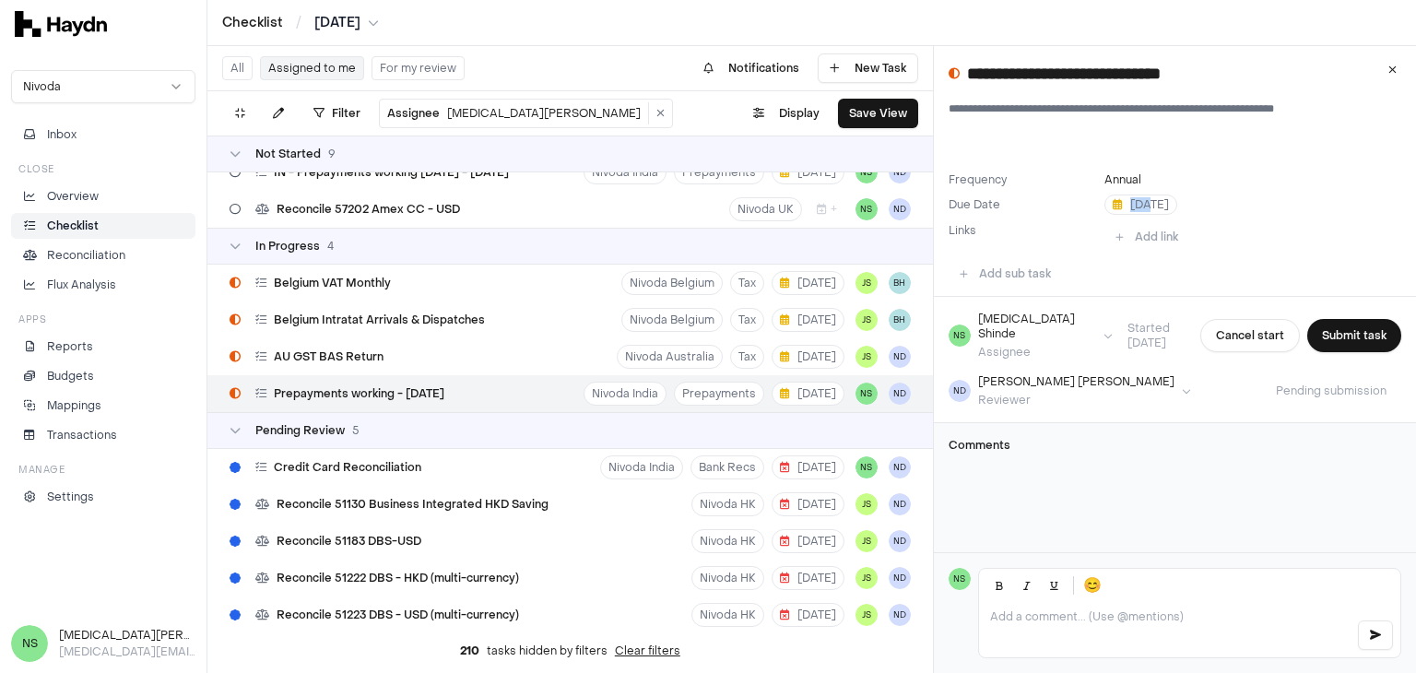
click at [1117, 205] on html "Checklist / [DATE] Nivoda Inbox Close Overview Checklist Reconciliation Flux An…" at bounding box center [708, 336] width 1416 height 673
click at [1020, 204] on html "Checklist / [DATE] Nivoda Inbox Close Overview Checklist Reconciliation Flux An…" at bounding box center [708, 336] width 1416 height 673
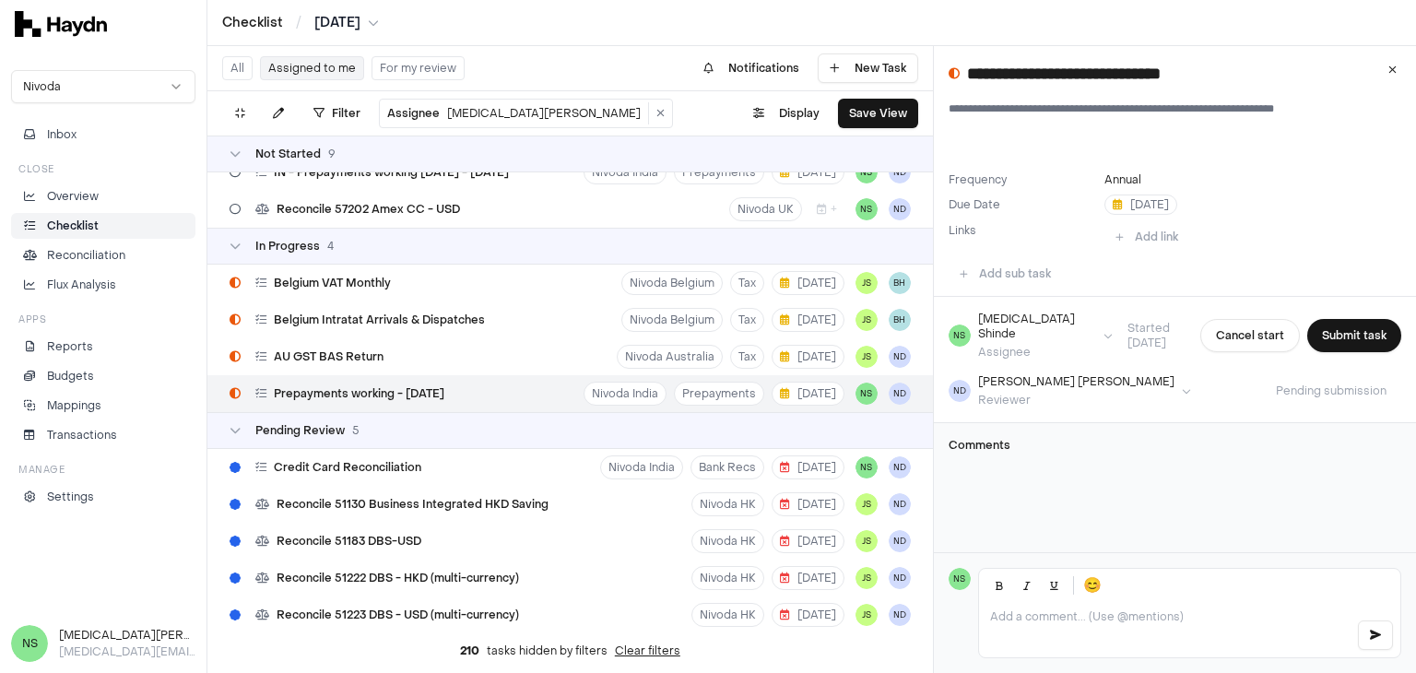
click at [1138, 208] on html "Checklist / [DATE] Nivoda Inbox Close Overview Checklist Reconciliation Flux An…" at bounding box center [708, 336] width 1416 height 673
click at [1129, 195] on html "Checklist / [DATE] Nivoda Inbox Close Overview Checklist Reconciliation Flux An…" at bounding box center [708, 336] width 1416 height 673
drag, startPoint x: 1116, startPoint y: 206, endPoint x: 779, endPoint y: 394, distance: 385.8
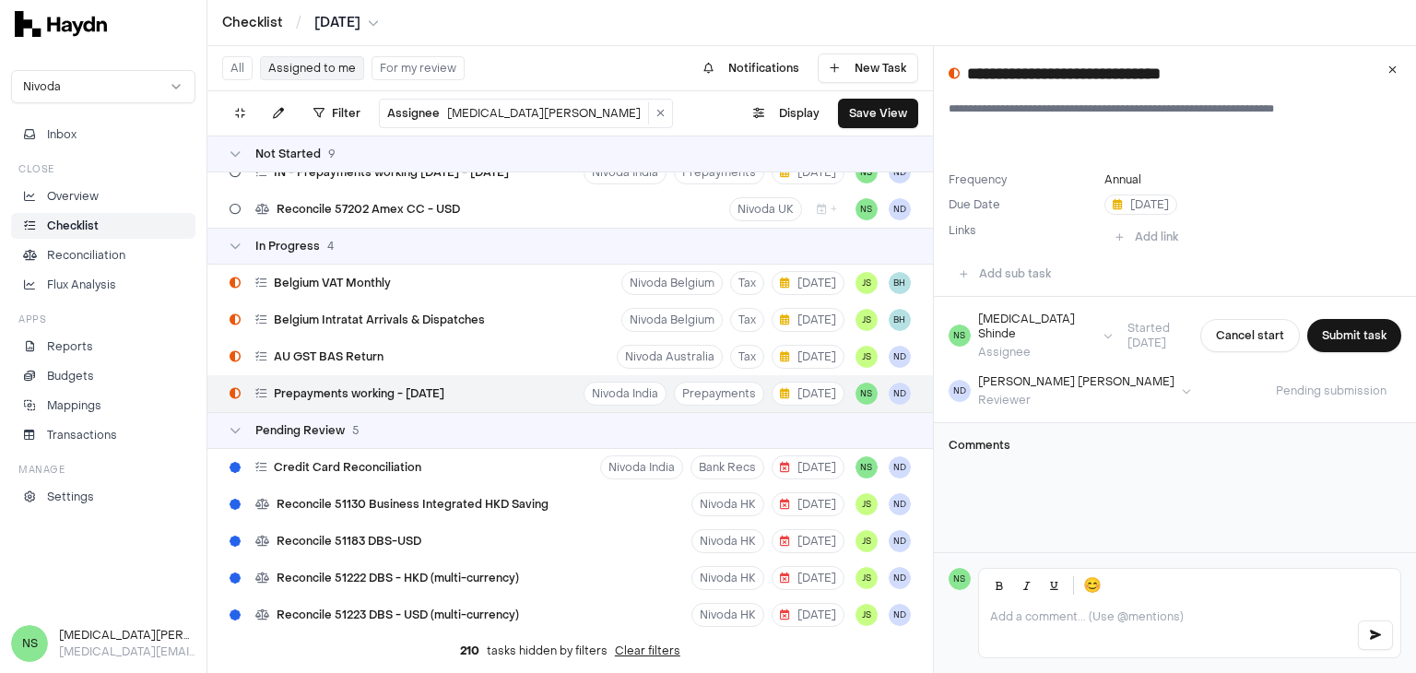
click at [779, 394] on html "Checklist / [DATE] Nivoda Inbox Close Overview Checklist Reconciliation Flux An…" at bounding box center [708, 336] width 1416 height 673
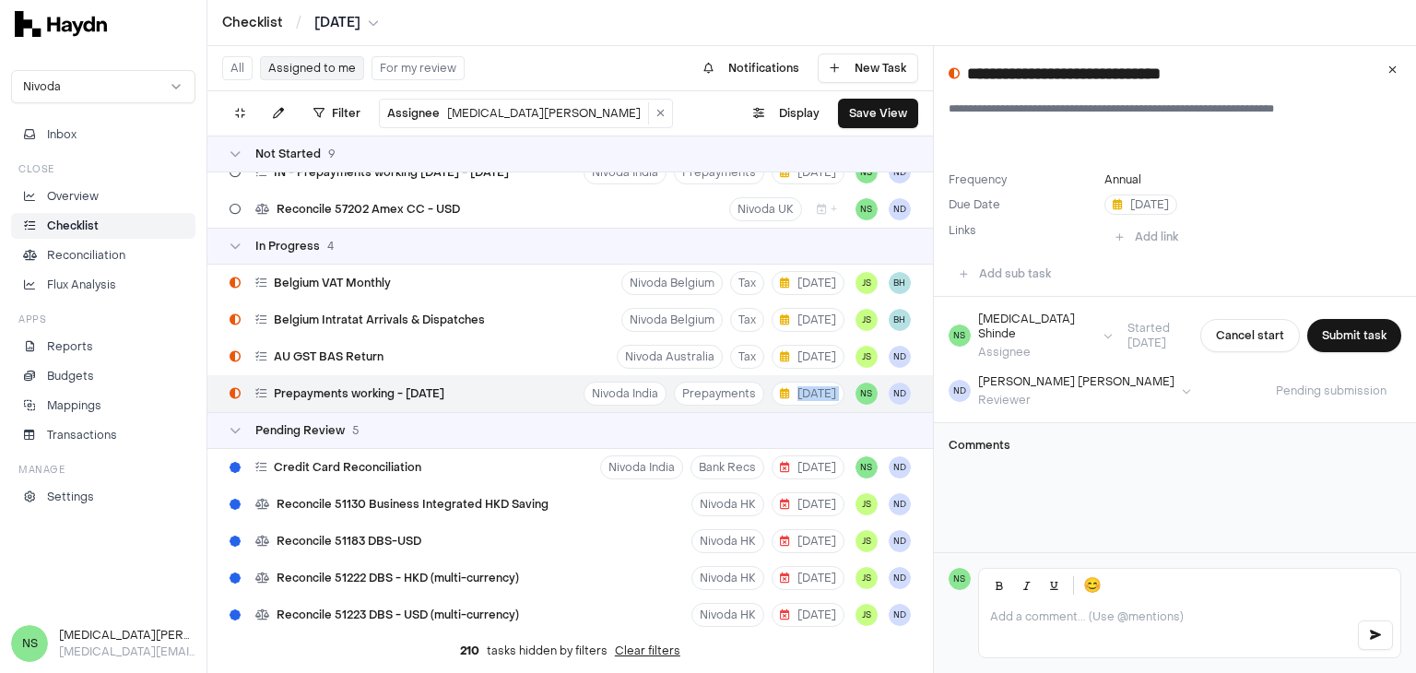
click at [779, 394] on html "Checklist / [DATE] Nivoda Inbox Close Overview Checklist Reconciliation Flux An…" at bounding box center [708, 336] width 1416 height 673
click at [789, 383] on html "Checklist / [DATE] Nivoda Inbox Close Overview Checklist Reconciliation Flux An…" at bounding box center [708, 336] width 1416 height 673
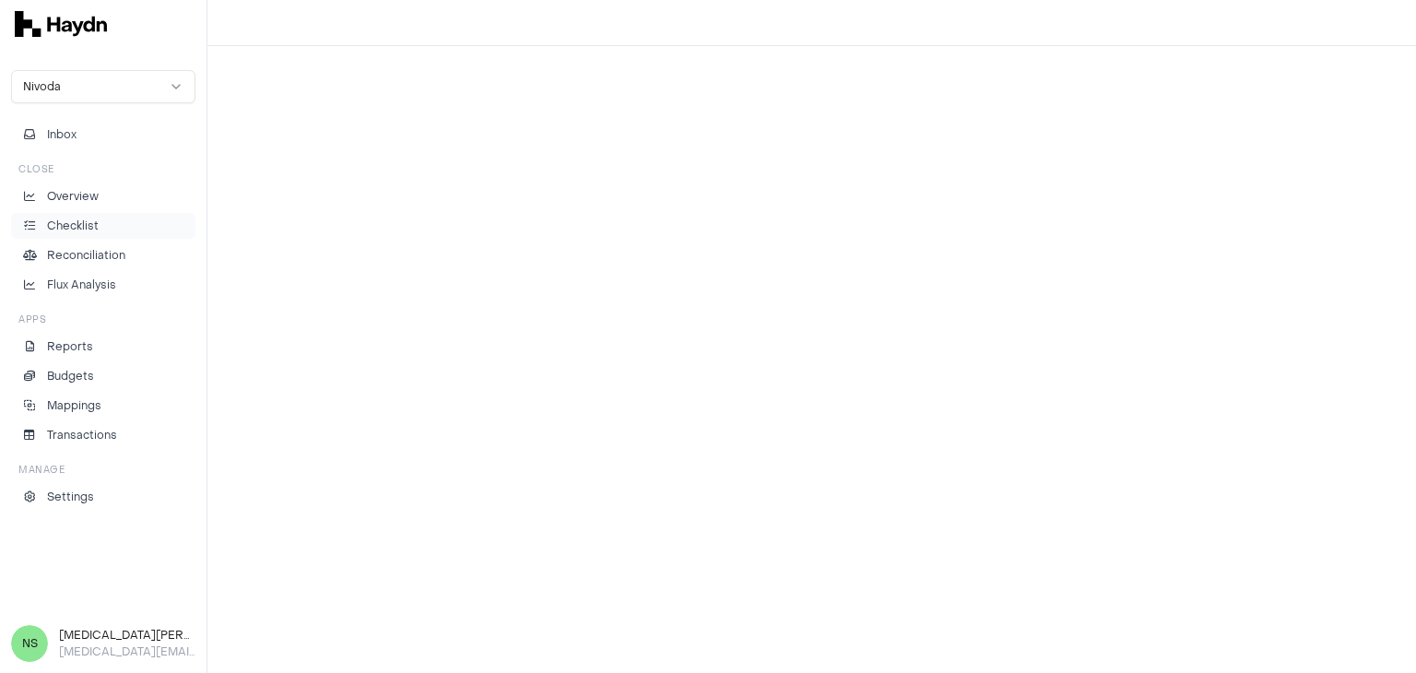
click at [91, 218] on p "Checklist" at bounding box center [73, 226] width 52 height 17
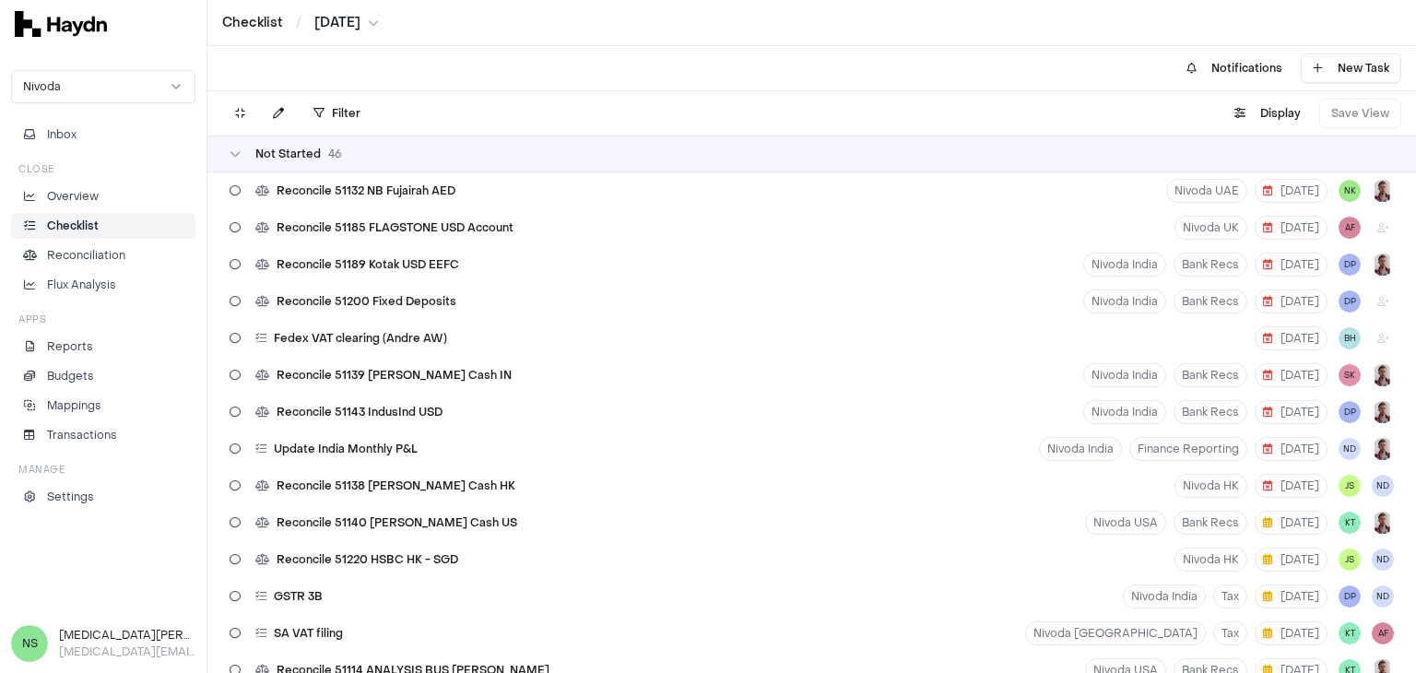
click at [222, 80] on div at bounding box center [222, 67] width 0 height 29
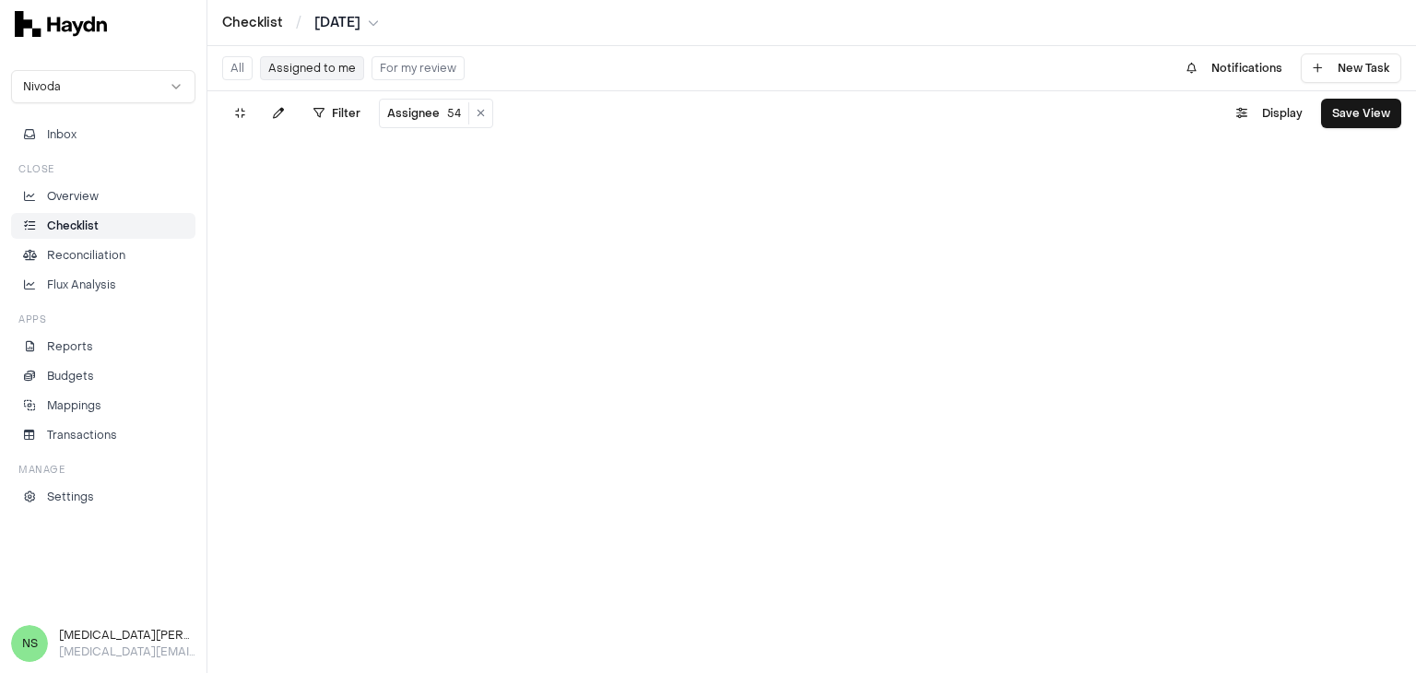
click at [307, 75] on button "Assigned to me" at bounding box center [312, 68] width 104 height 24
click at [319, 70] on button "Assigned to me" at bounding box center [312, 68] width 104 height 24
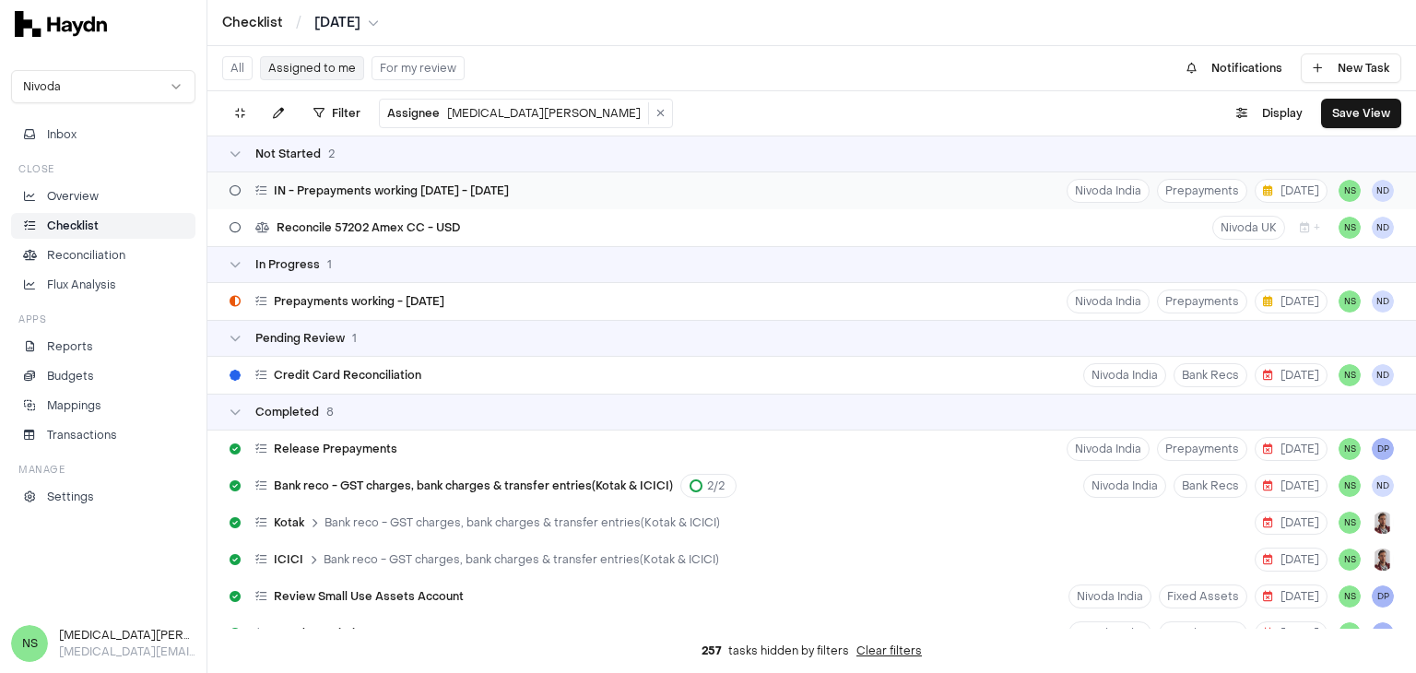
click at [410, 187] on span "IN - Prepayments working [DATE] - [DATE]" at bounding box center [391, 190] width 235 height 15
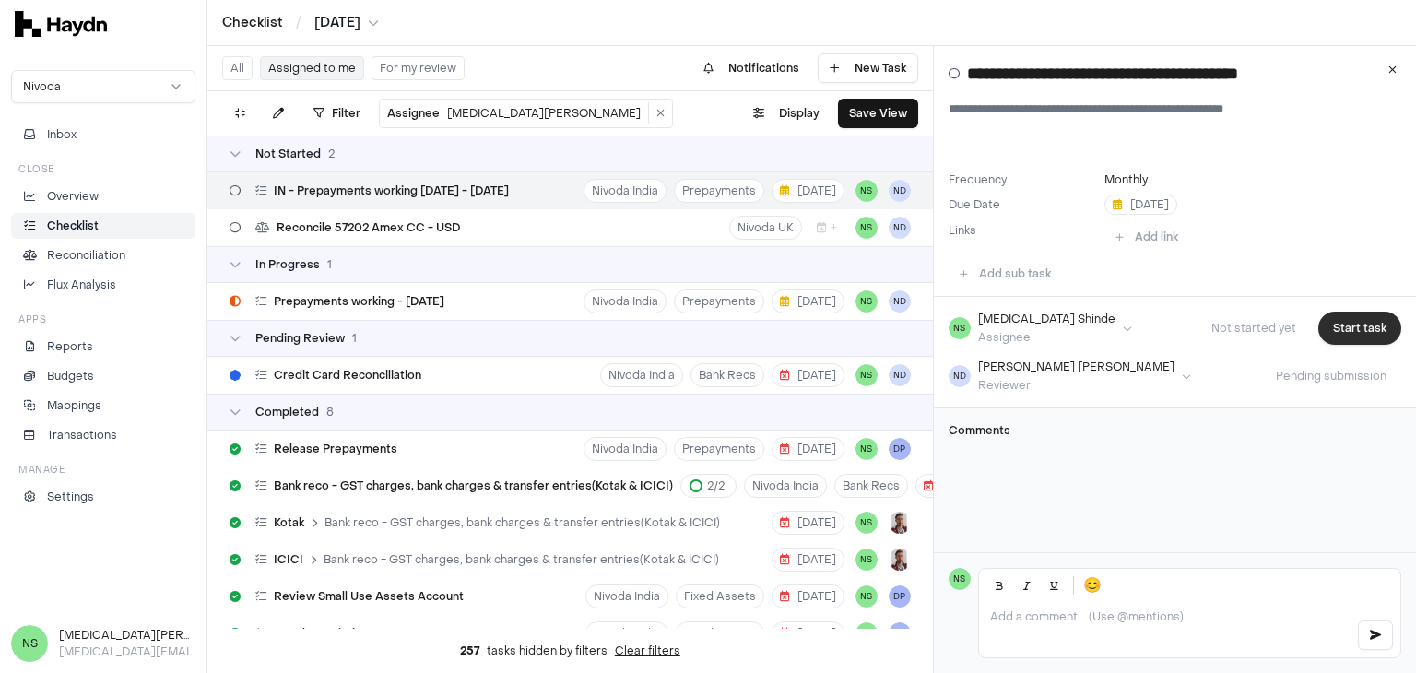
click at [1339, 314] on button "Start task" at bounding box center [1359, 328] width 83 height 33
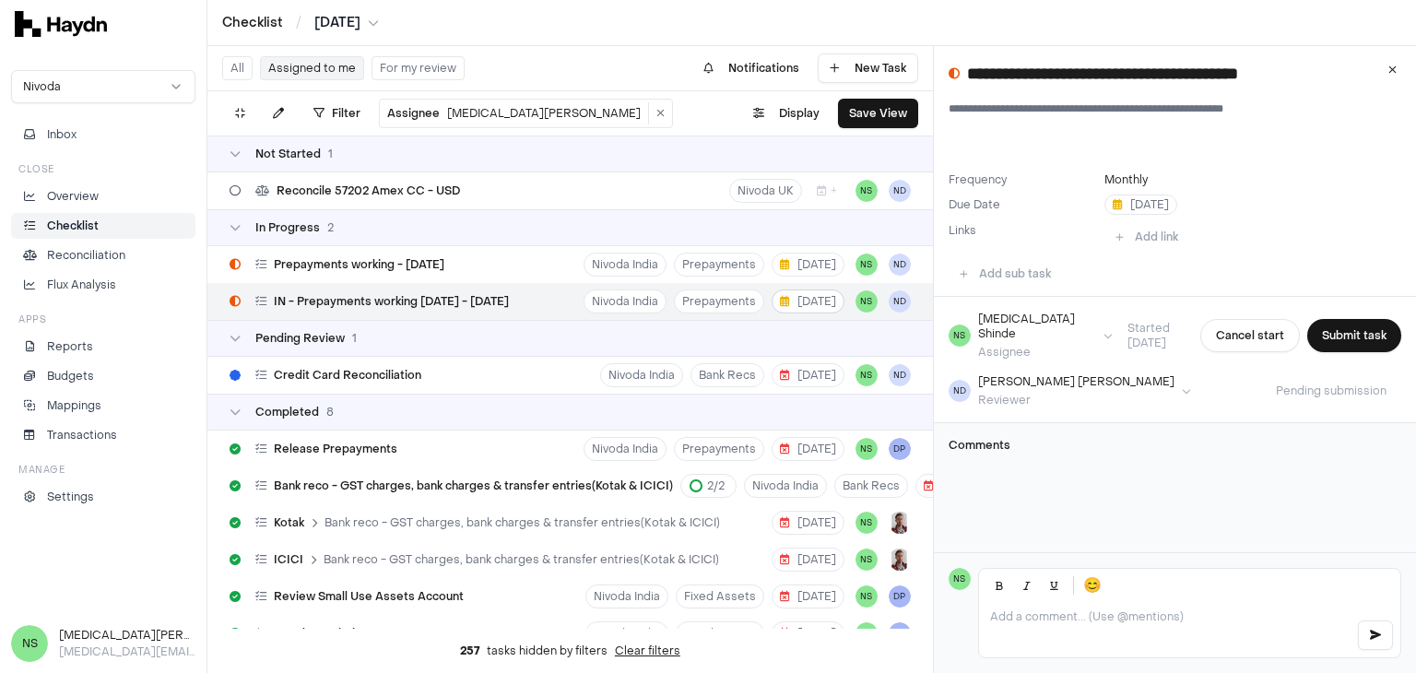
click at [805, 301] on span "[DATE]" at bounding box center [808, 301] width 56 height 15
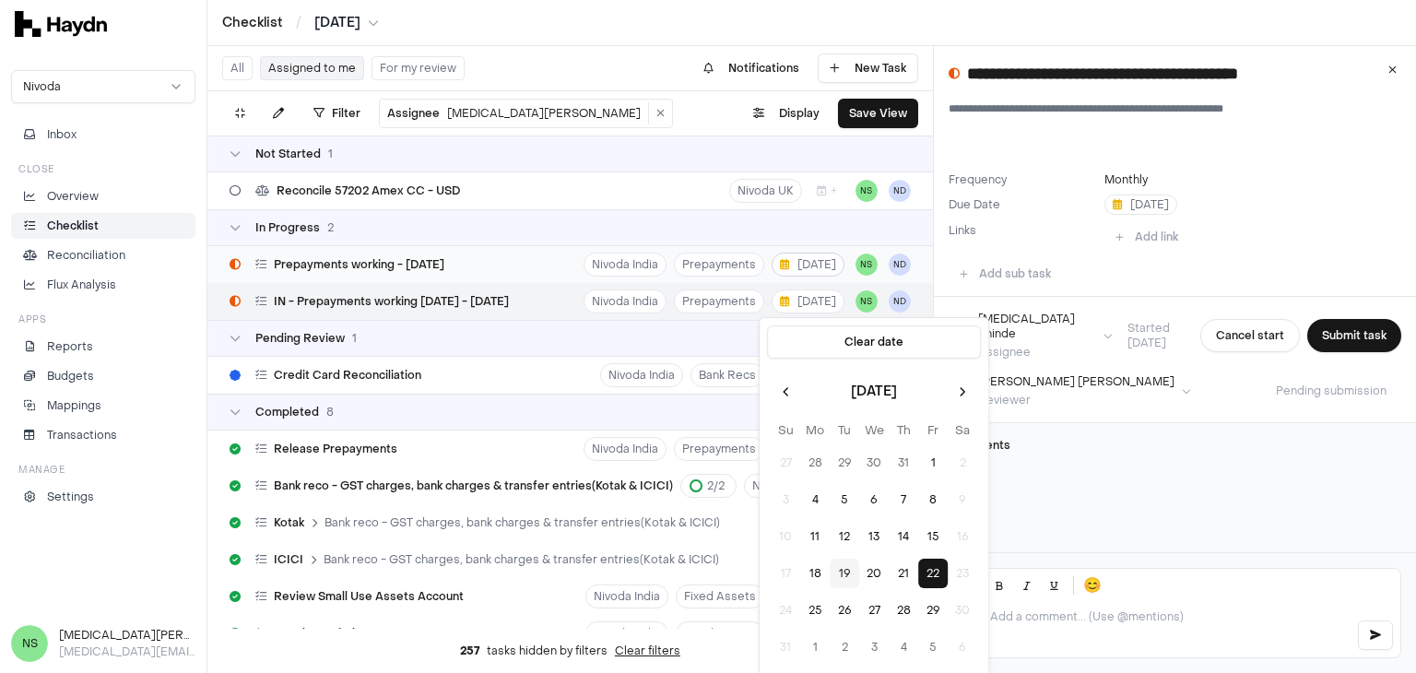
click at [808, 266] on span "[DATE]" at bounding box center [808, 264] width 56 height 15
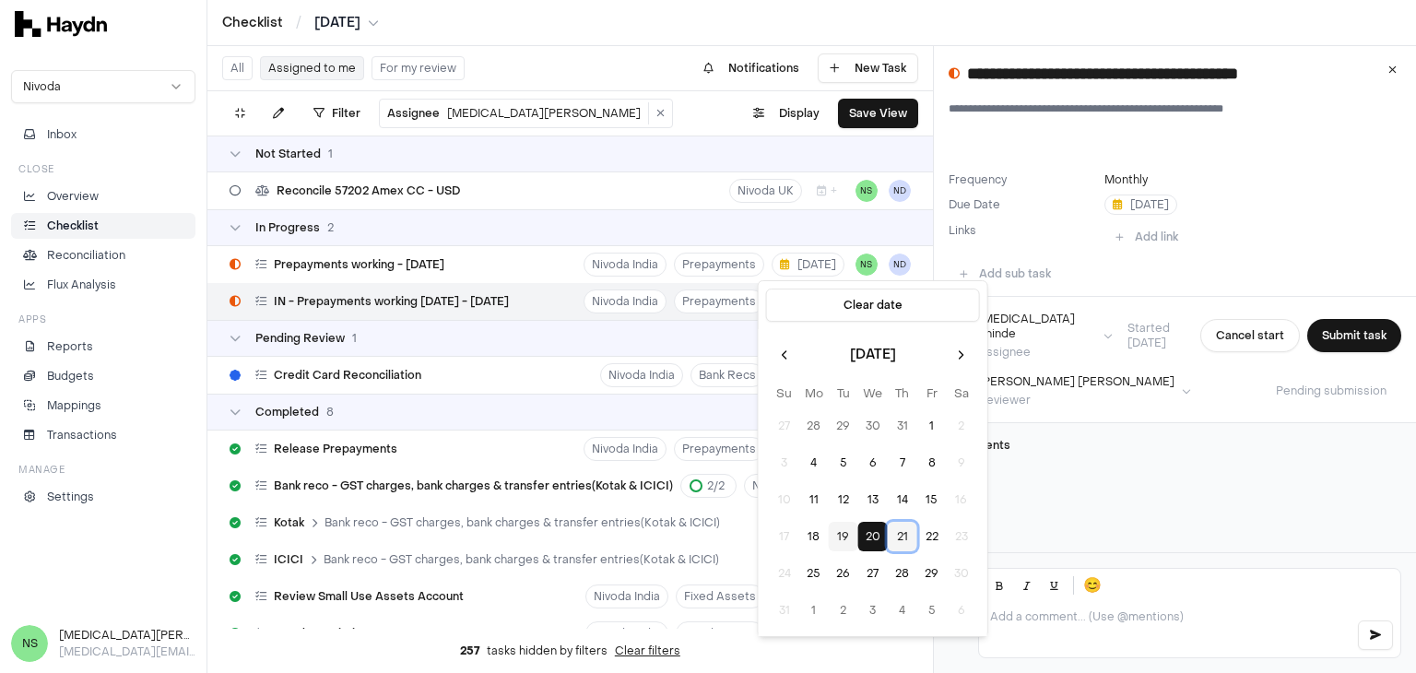
click at [909, 536] on button "21" at bounding box center [902, 536] width 29 height 29
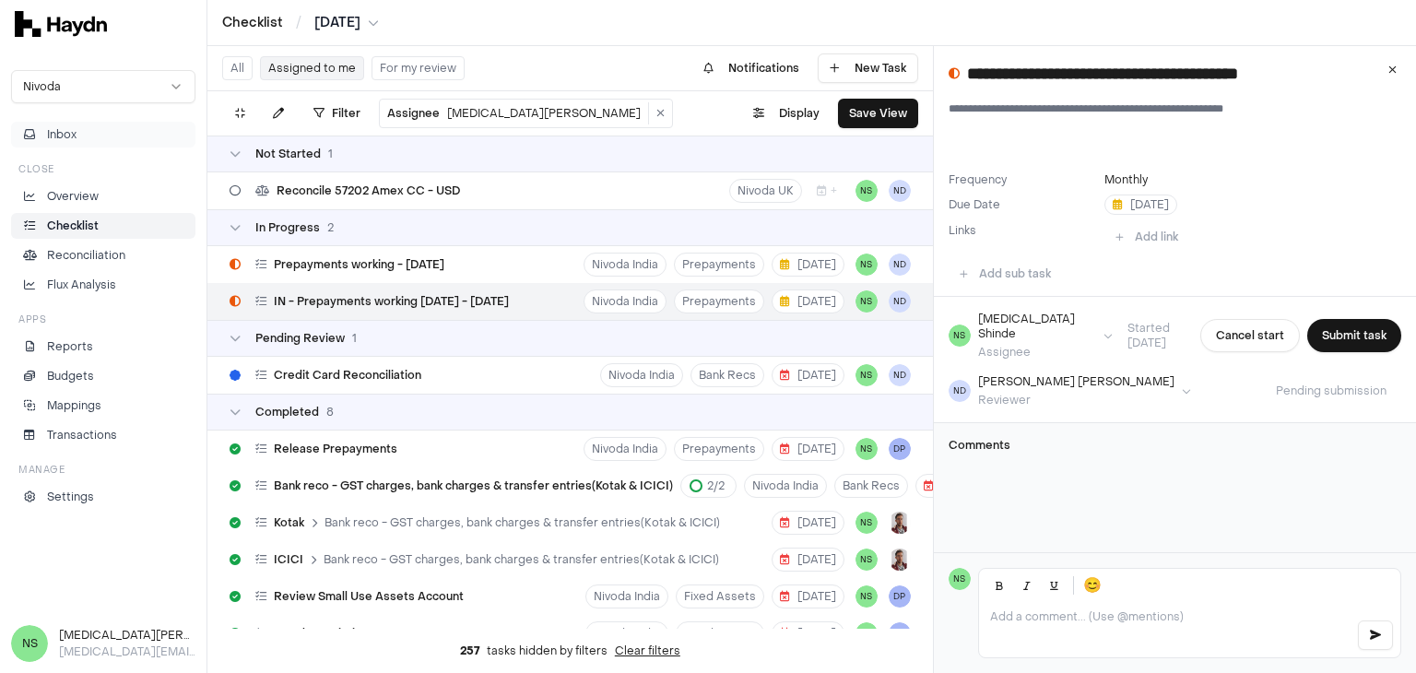
click at [92, 130] on button "Inbox" at bounding box center [103, 135] width 184 height 26
